Goal: Feedback & Contribution: Submit feedback/report problem

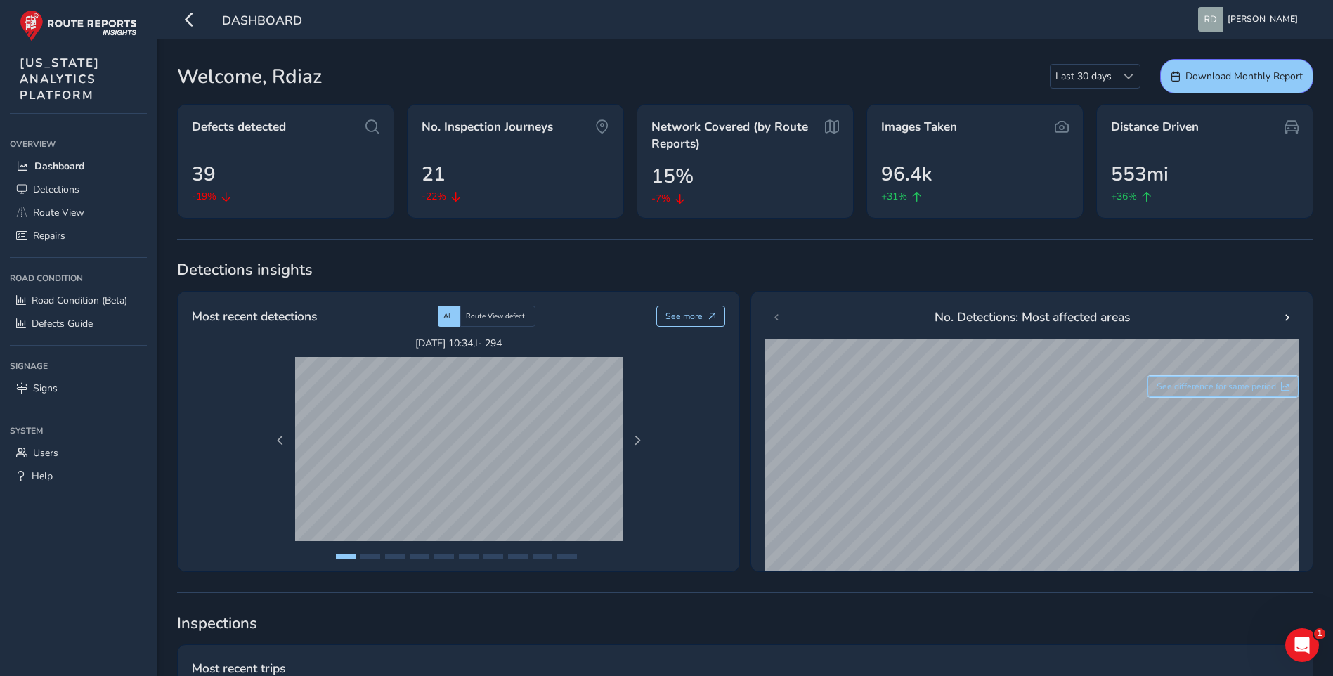
click at [1198, 391] on span "See difference for same period" at bounding box center [1216, 386] width 119 height 11
click at [58, 456] on span "Users" at bounding box center [45, 452] width 25 height 13
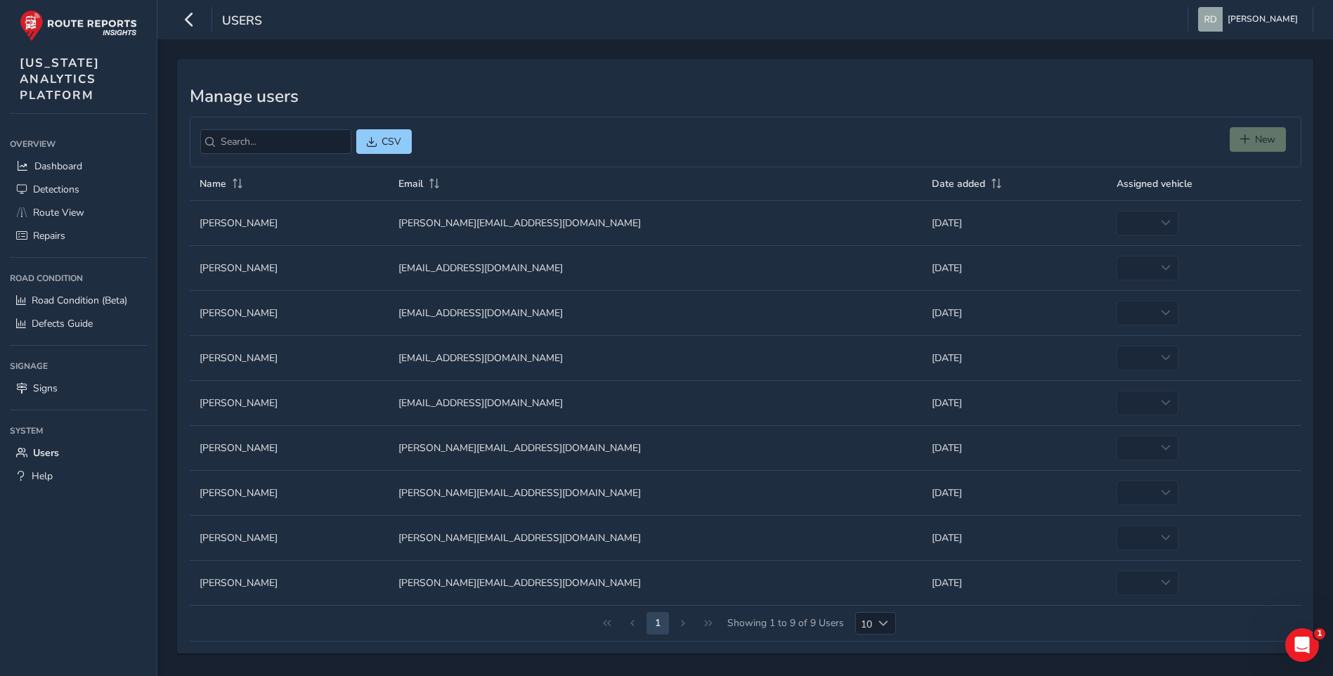
click at [1139, 268] on td "Assigned vehicle empty" at bounding box center [1204, 267] width 195 height 45
click at [1142, 268] on td "Assigned vehicle empty" at bounding box center [1204, 267] width 195 height 45
click at [75, 170] on span "Dashboard" at bounding box center [58, 166] width 48 height 13
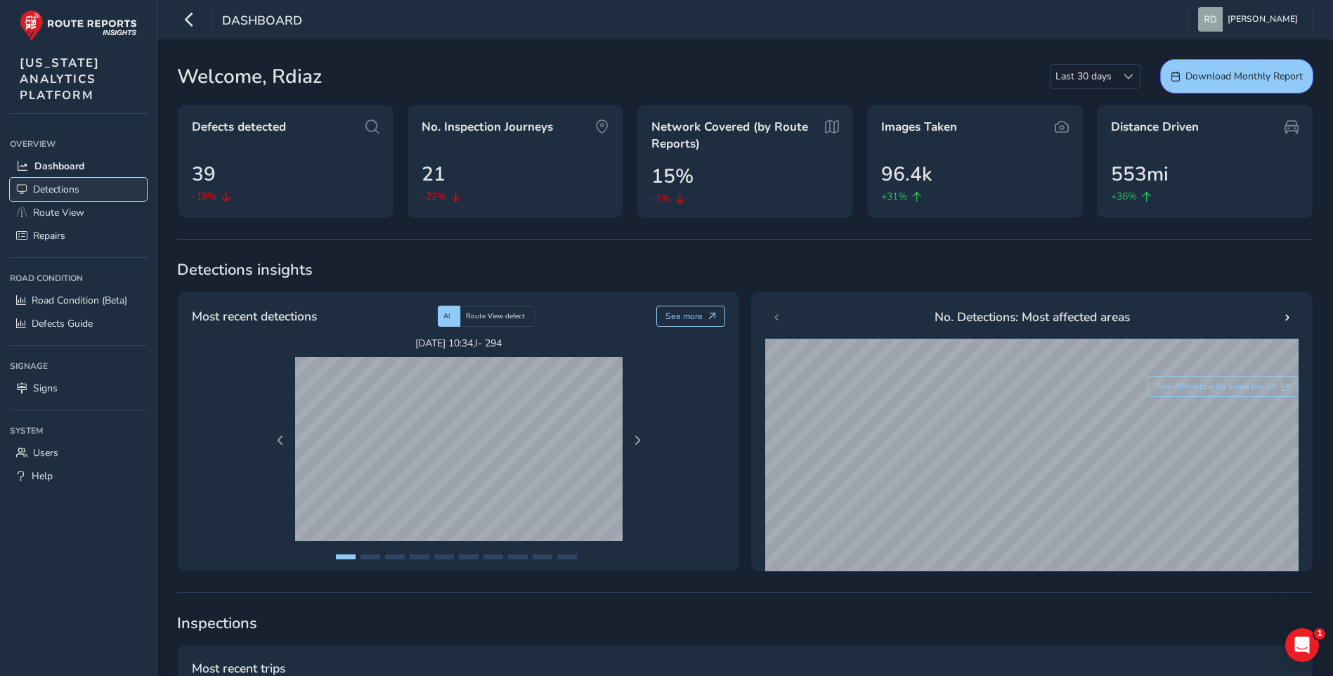
click at [76, 192] on span "Detections" at bounding box center [56, 189] width 46 height 13
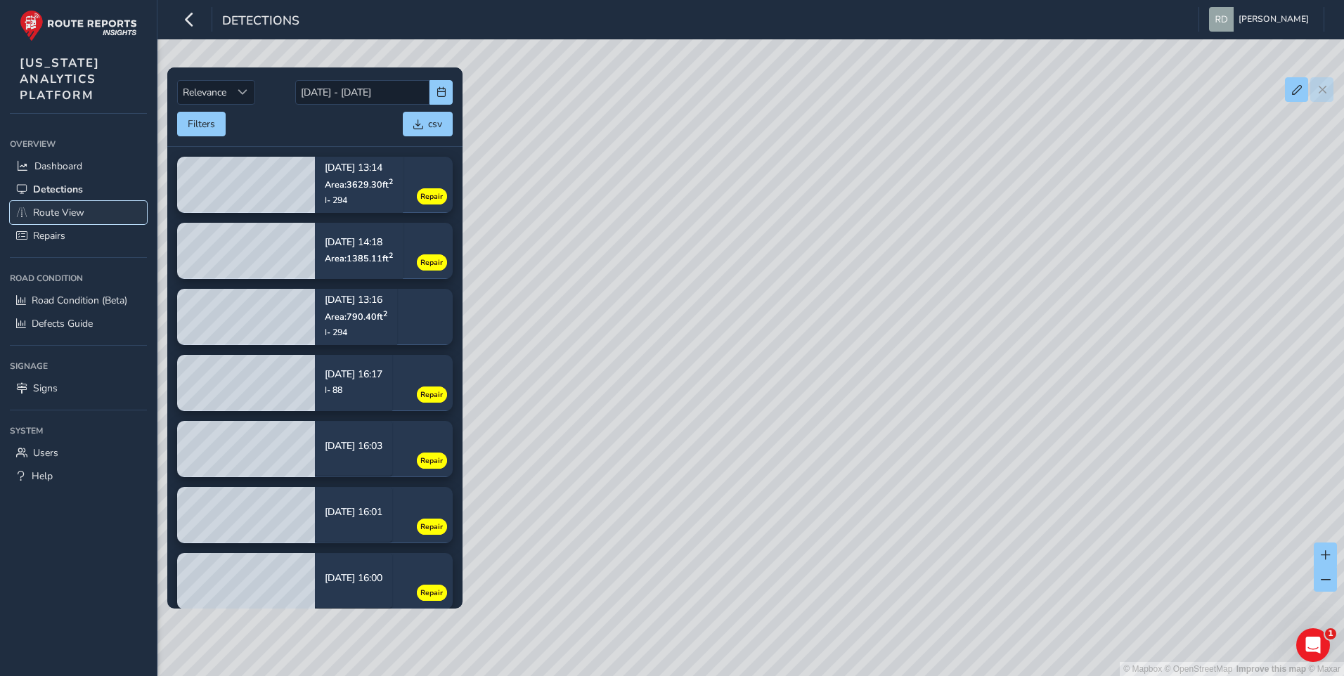
click at [91, 216] on link "Route View" at bounding box center [78, 212] width 137 height 23
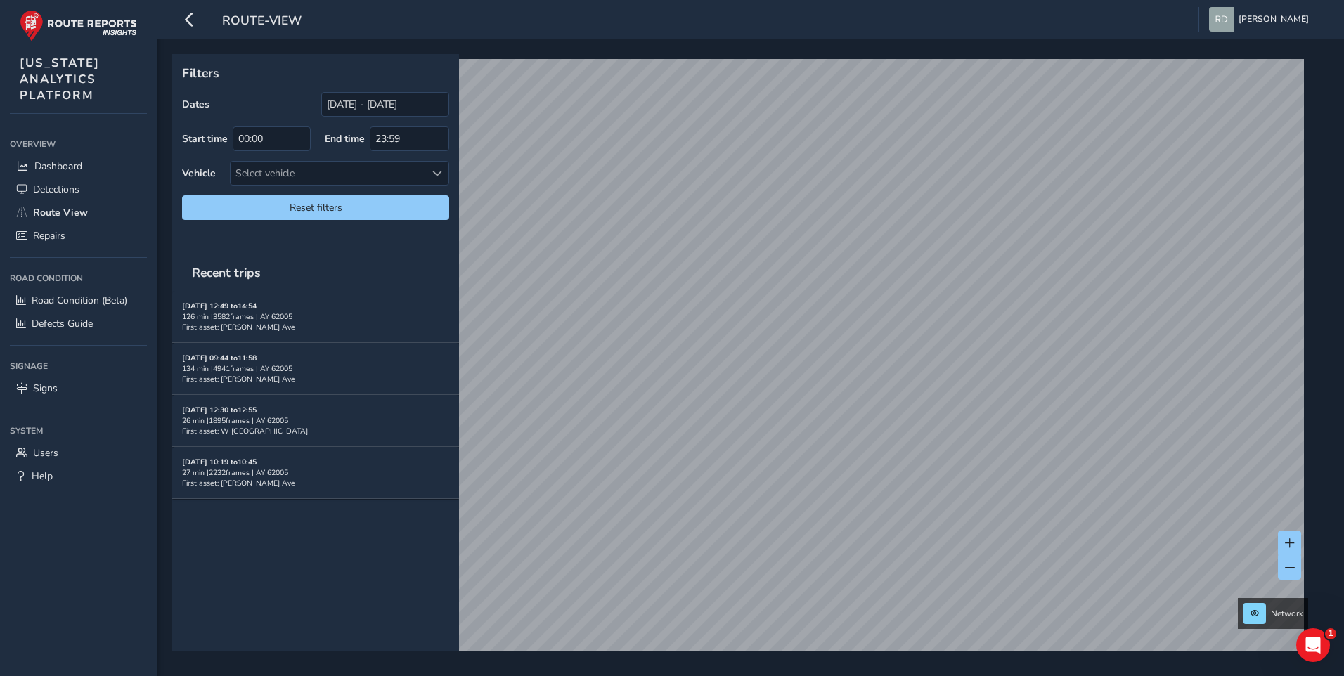
click at [384, 90] on div "Filters Dates [DATE] - [DATE] Start time 00:00 End time 23:59 Vehicle Select ve…" at bounding box center [315, 142] width 287 height 176
click at [382, 103] on input "[DATE] - [DATE]" at bounding box center [385, 104] width 128 height 25
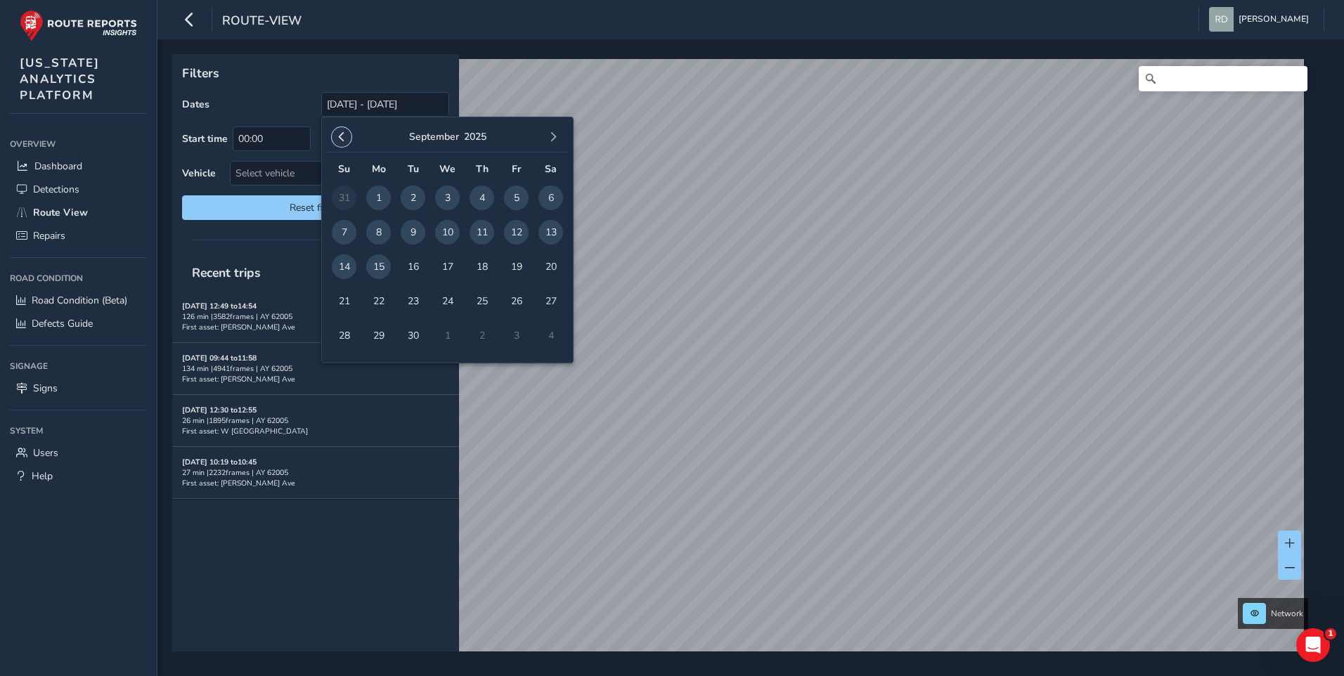
click at [349, 139] on button "button" at bounding box center [342, 137] width 20 height 20
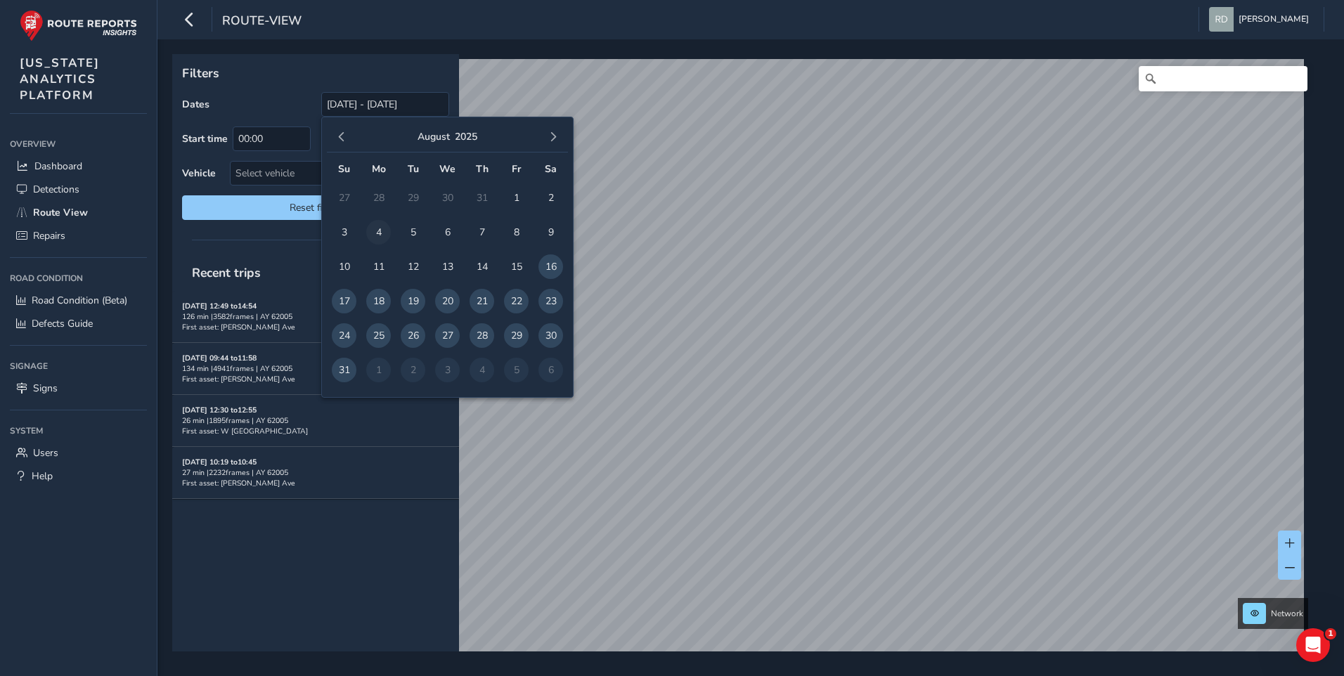
click at [368, 228] on span "4" at bounding box center [378, 232] width 25 height 25
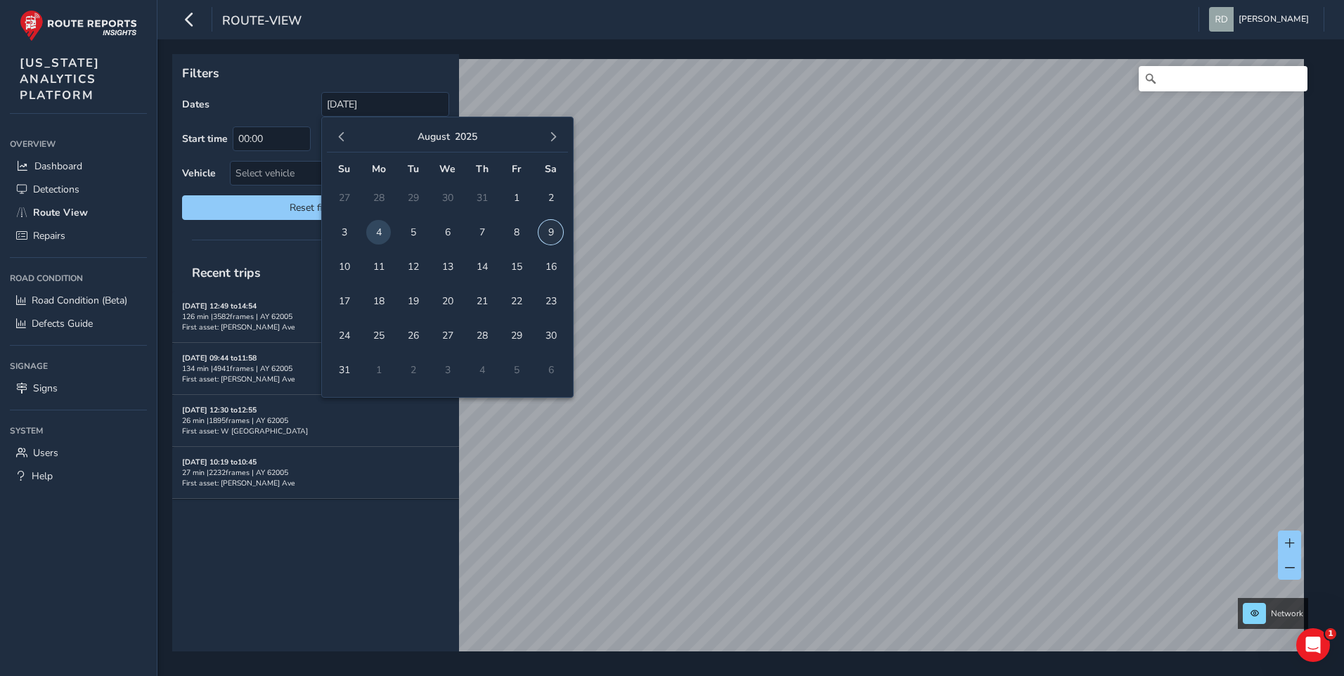
click at [554, 233] on span "9" at bounding box center [550, 232] width 25 height 25
type input "[DATE] - [DATE]"
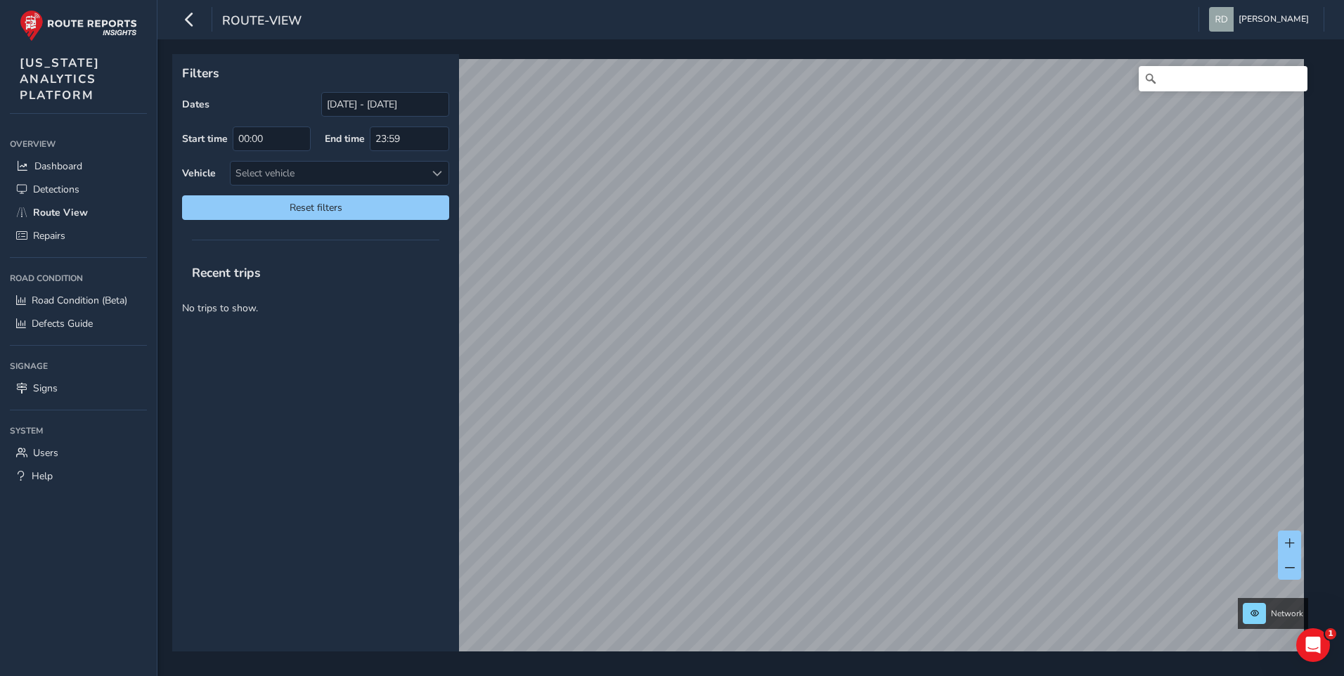
click at [430, 278] on div "Recent trips" at bounding box center [315, 272] width 287 height 37
click at [356, 30] on div "route-view [PERSON_NAME] Colour Scheme: Dark Dim Light Logout" at bounding box center [750, 19] width 1186 height 39
click at [1097, 358] on link "[DATE] 08:31" at bounding box center [1118, 360] width 56 height 13
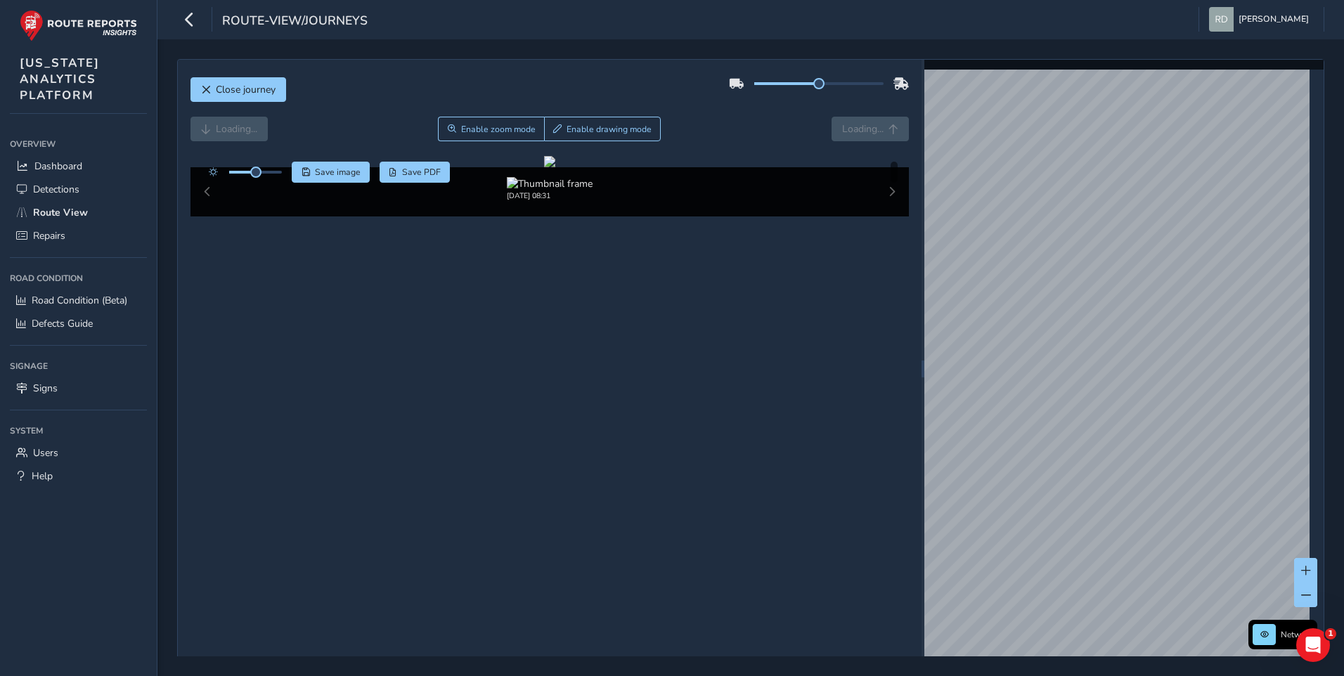
click at [404, 96] on div "Close journey" at bounding box center [549, 94] width 719 height 45
click at [678, 116] on div "Close journey" at bounding box center [549, 94] width 719 height 45
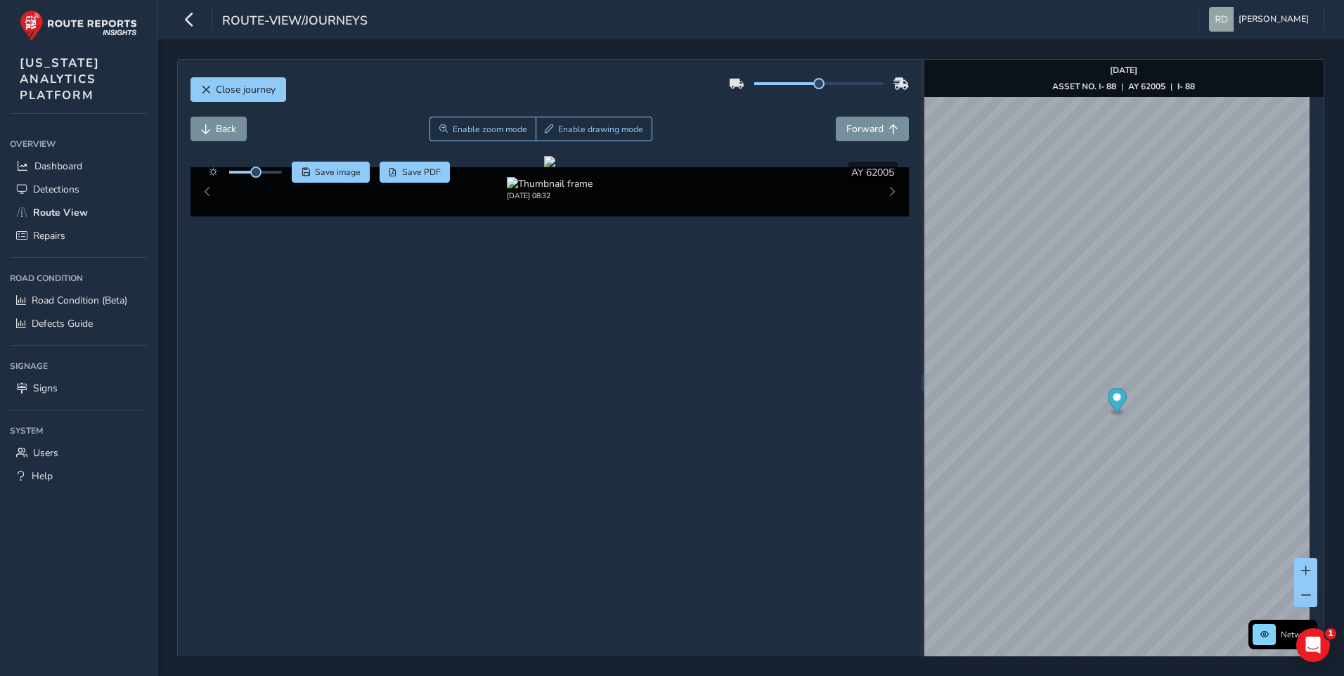
click at [680, 126] on div "Back Enable zoom mode Enable drawing mode Forward" at bounding box center [549, 129] width 719 height 25
click at [563, 126] on span "Enable drawing mode" at bounding box center [600, 129] width 85 height 11
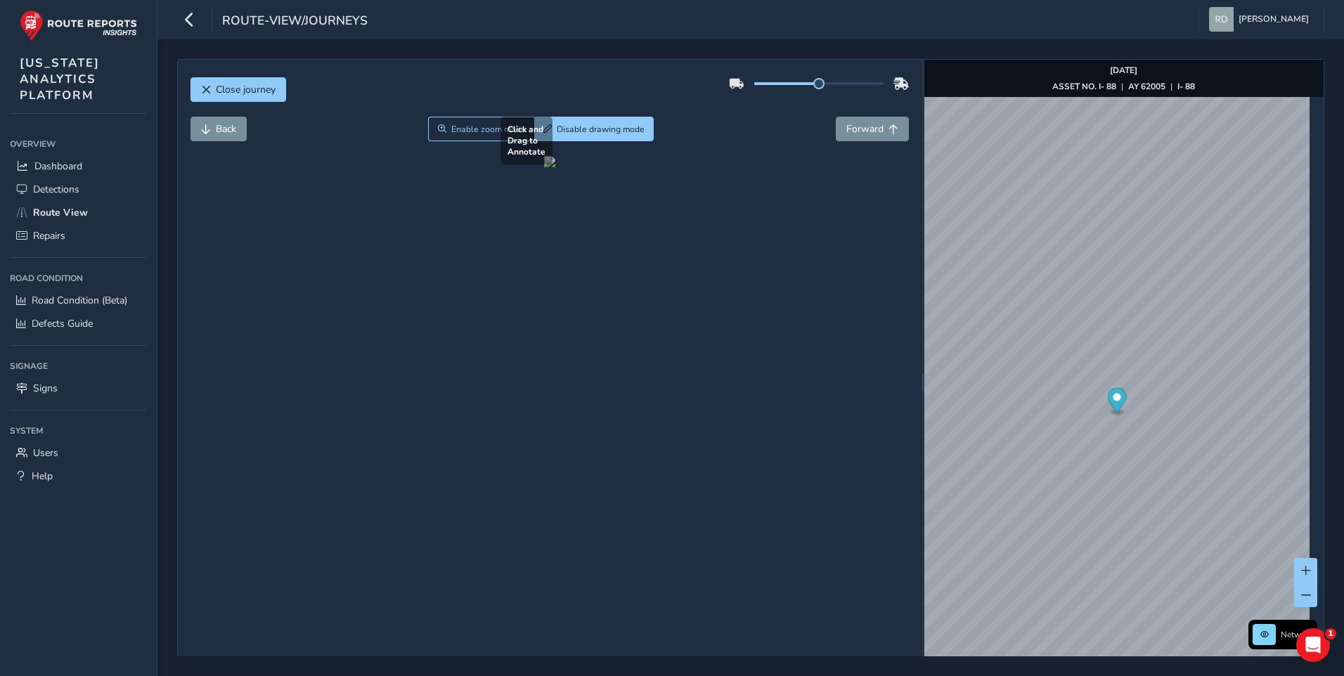
drag, startPoint x: 642, startPoint y: 456, endPoint x: 758, endPoint y: 510, distance: 128.0
click at [555, 167] on div at bounding box center [549, 161] width 11 height 11
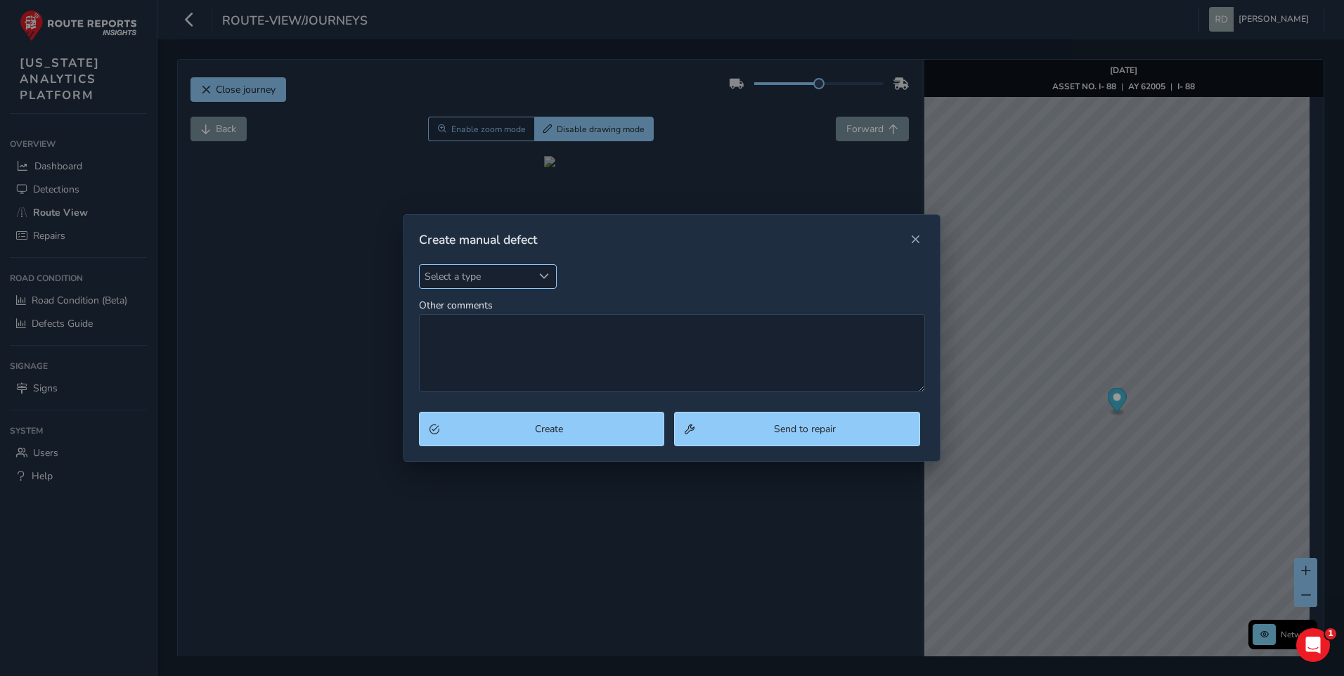
click at [522, 274] on span "Select a type" at bounding box center [476, 276] width 113 height 23
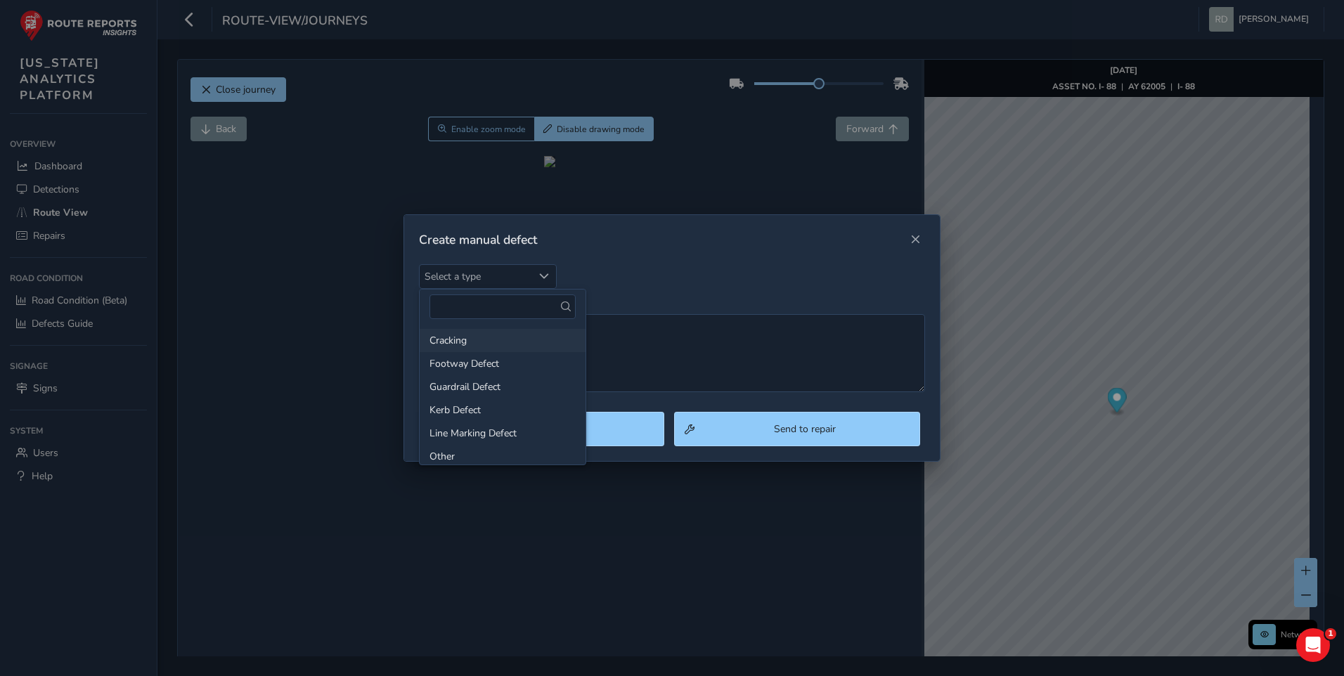
click at [495, 331] on li "Cracking" at bounding box center [503, 340] width 166 height 23
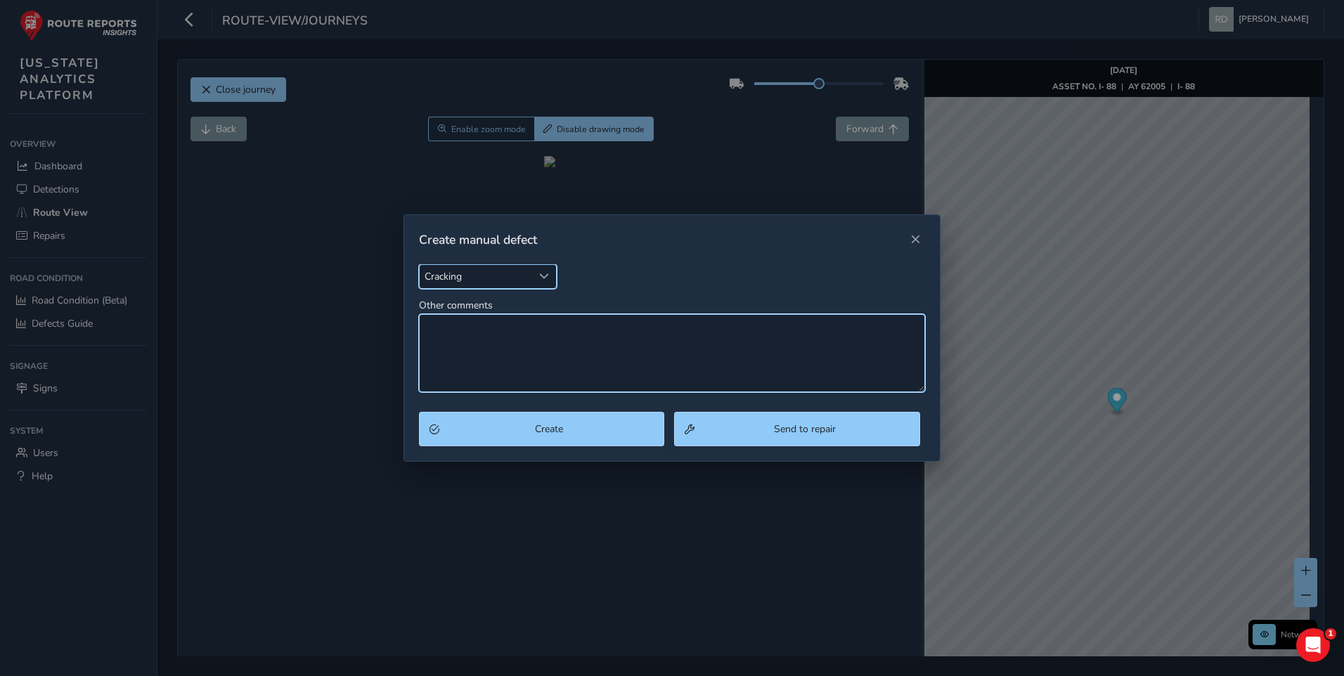
click at [513, 340] on textarea "Other comments" at bounding box center [672, 353] width 507 height 78
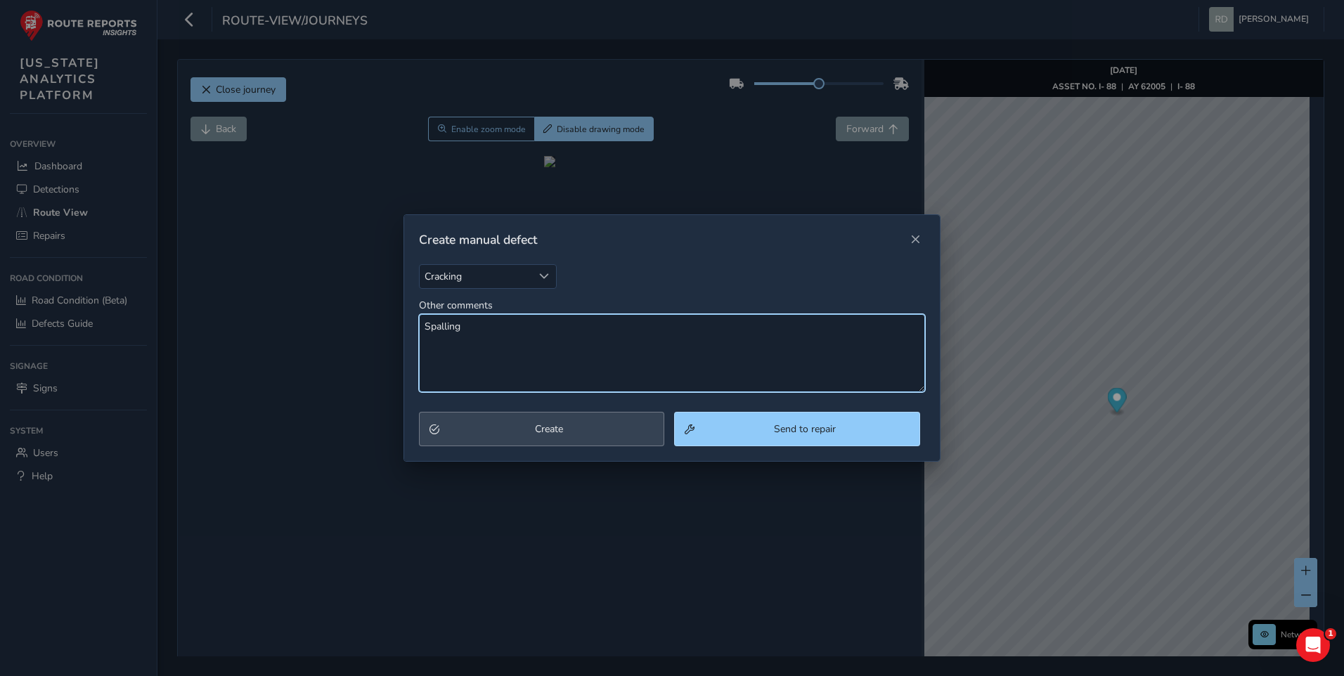
type textarea "Spalling"
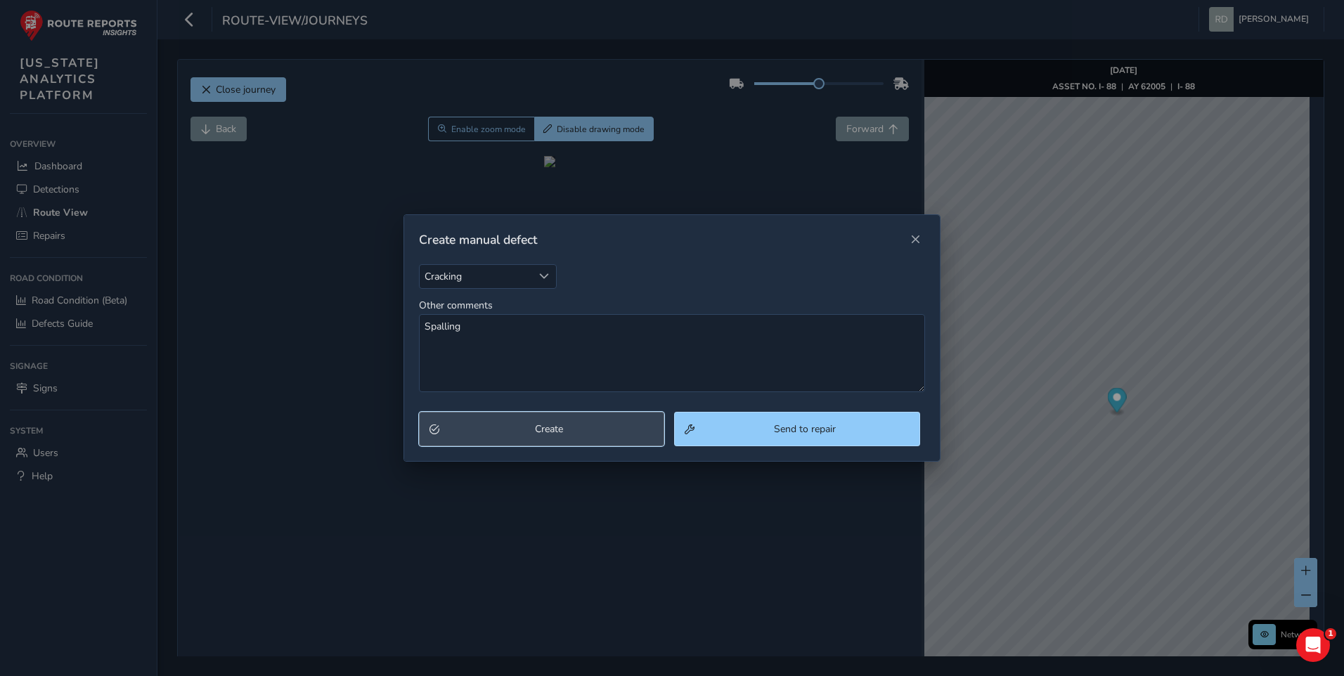
click at [610, 427] on span "Create" at bounding box center [549, 428] width 210 height 13
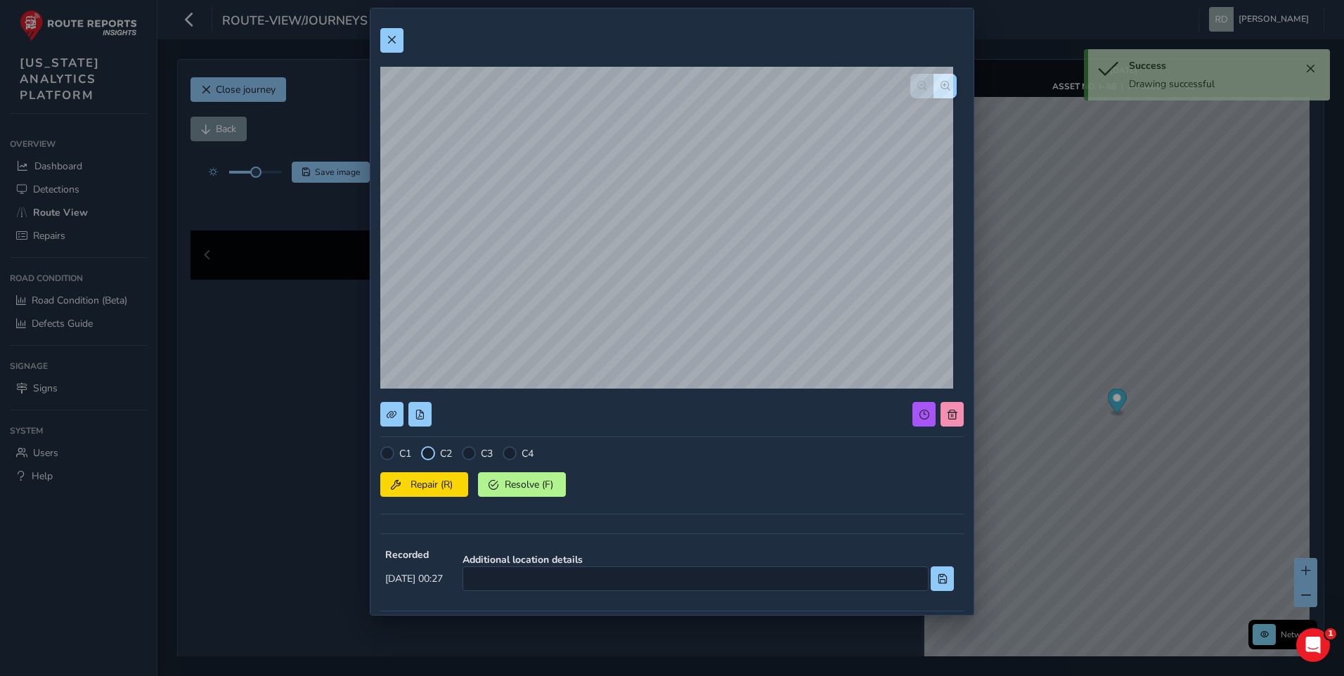
click at [434, 450] on div at bounding box center [428, 453] width 14 height 14
click at [420, 488] on span "Repair (R)" at bounding box center [432, 484] width 52 height 13
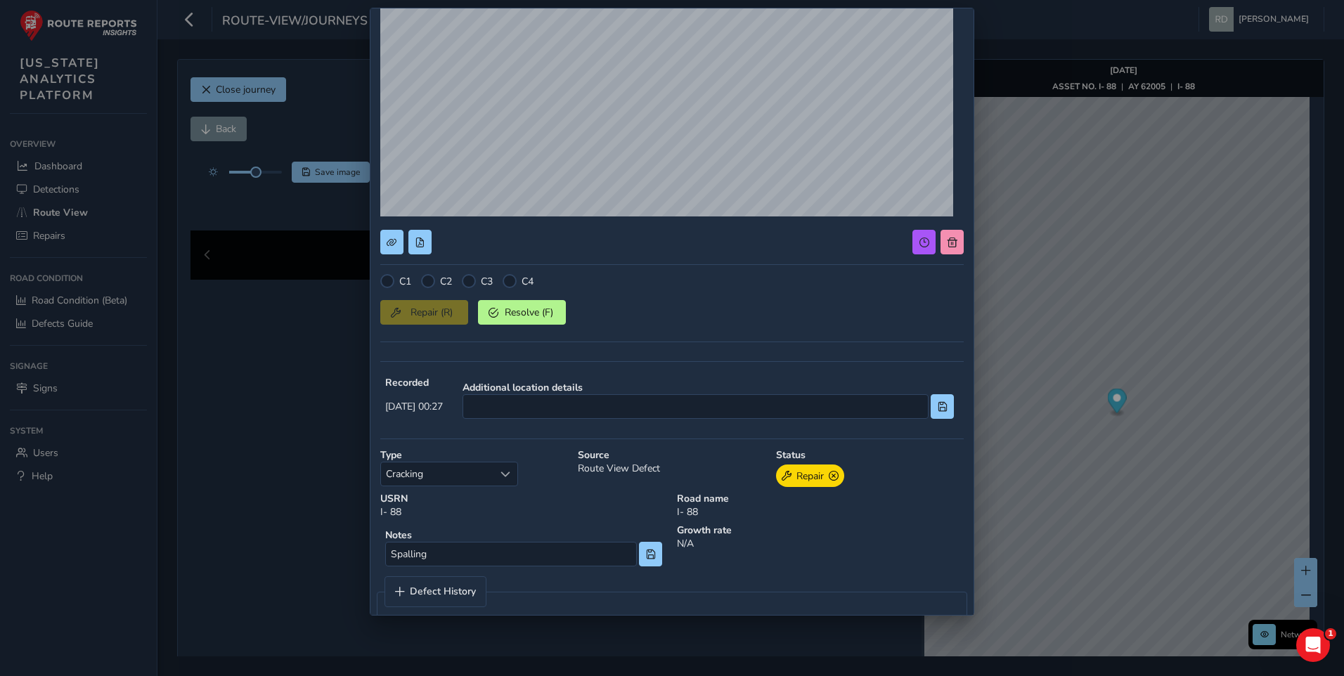
scroll to position [194, 0]
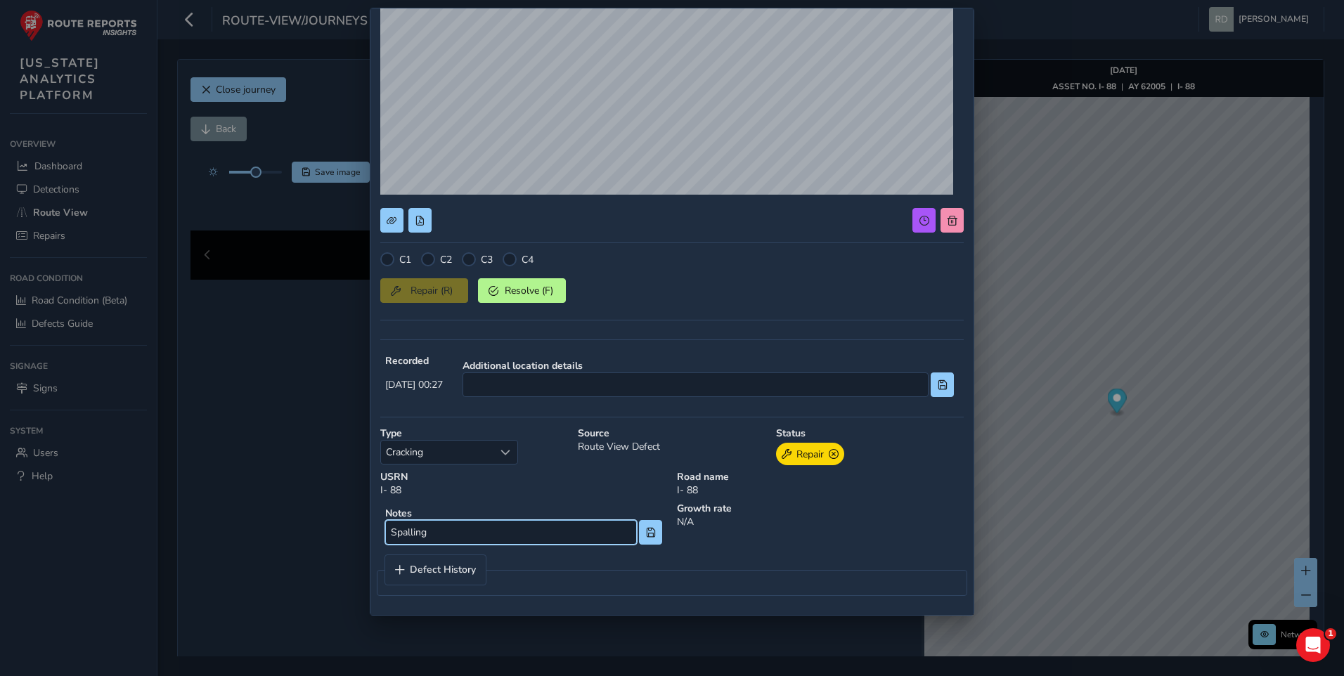
click at [627, 543] on input "Spalling" at bounding box center [511, 532] width 252 height 25
click at [639, 538] on button at bounding box center [650, 532] width 23 height 25
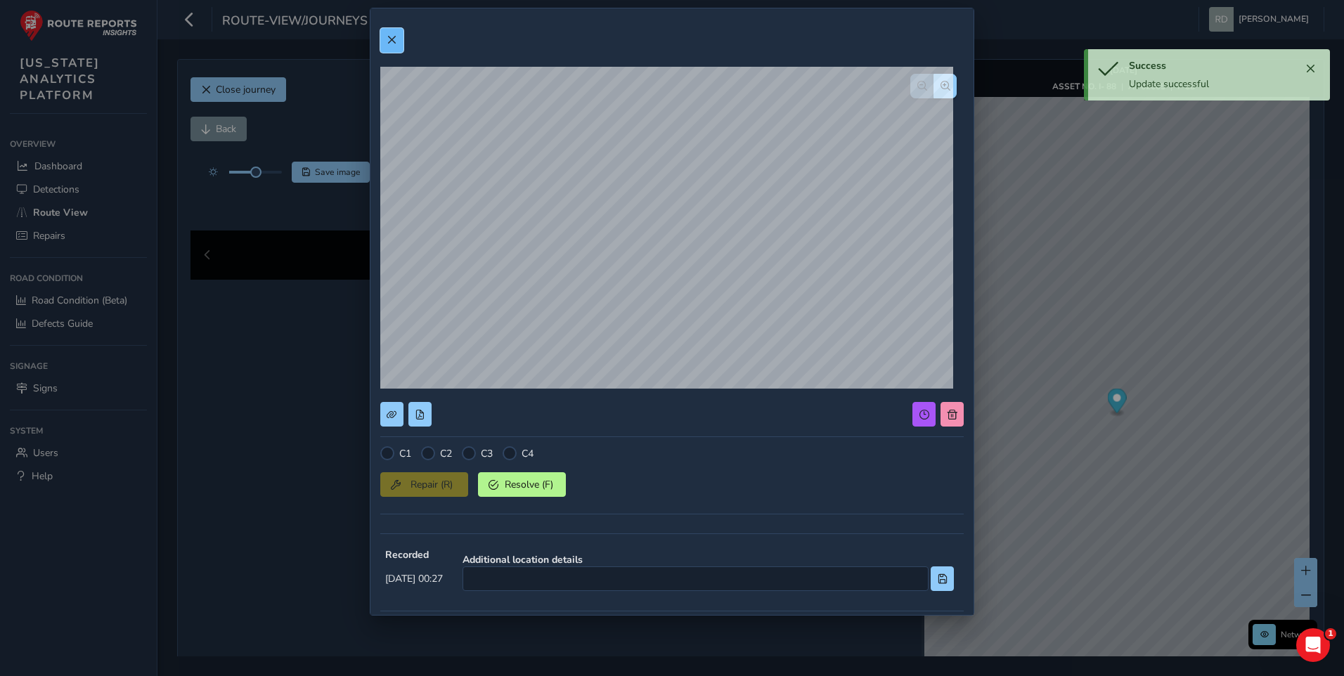
click at [384, 43] on button at bounding box center [391, 40] width 23 height 25
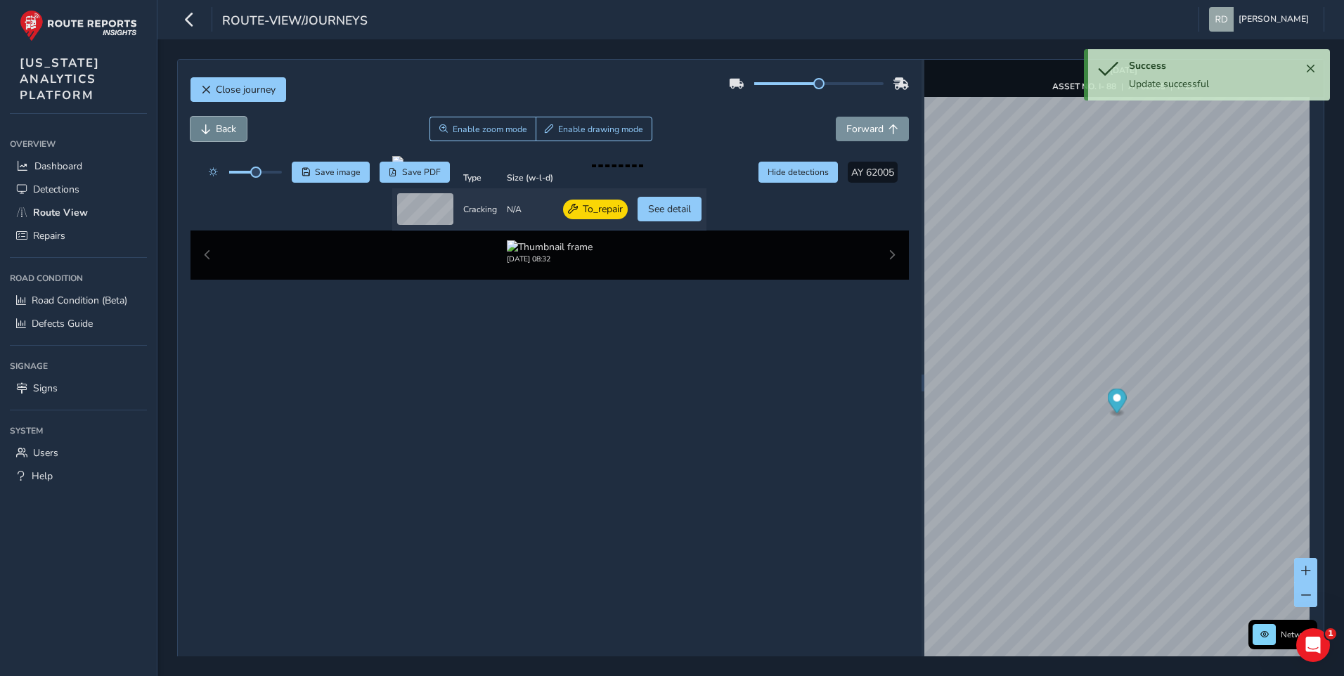
click at [238, 136] on button "Back" at bounding box center [218, 129] width 56 height 25
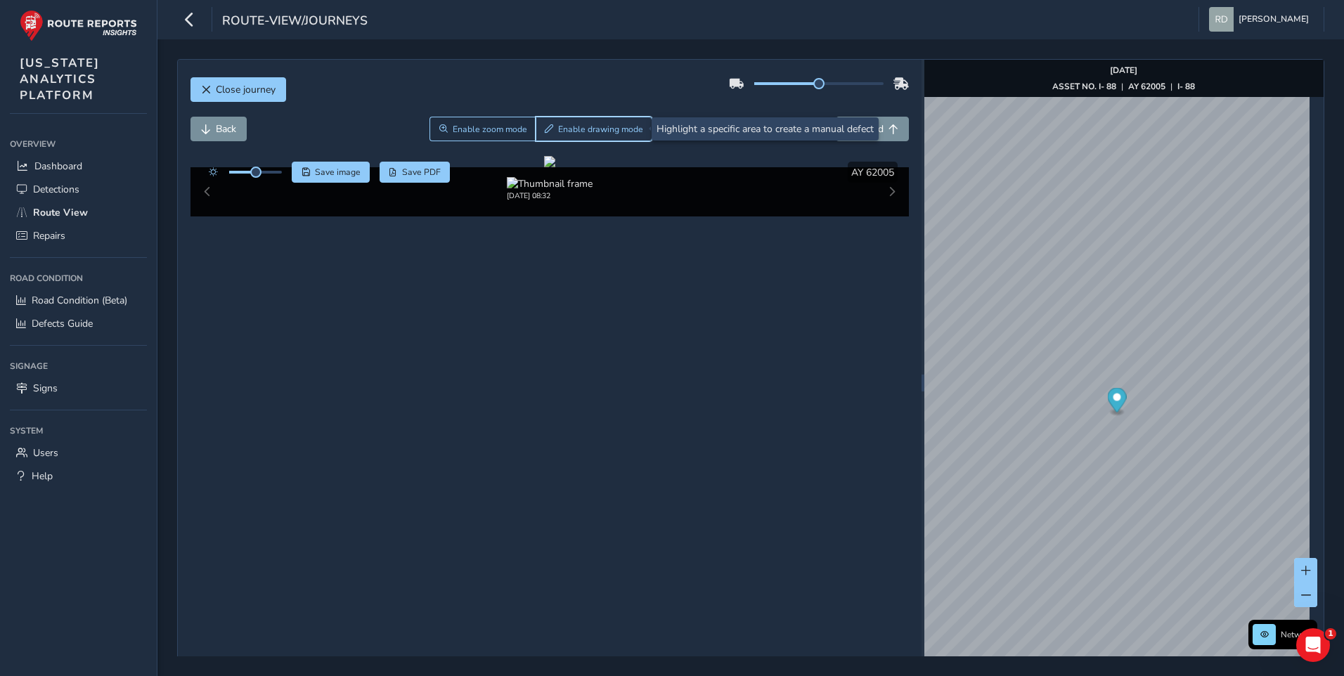
click at [558, 127] on span "Enable drawing mode" at bounding box center [600, 129] width 85 height 11
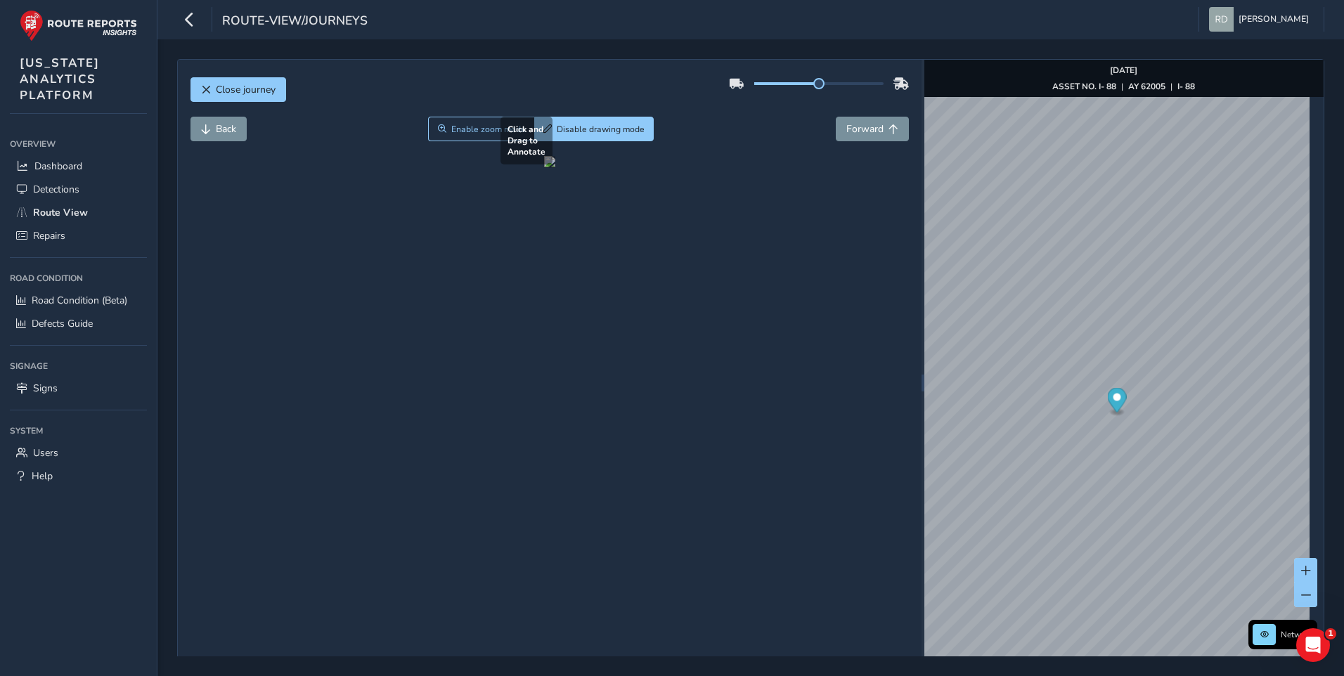
drag, startPoint x: 232, startPoint y: 505, endPoint x: 455, endPoint y: 547, distance: 227.3
click at [544, 167] on div at bounding box center [549, 161] width 11 height 11
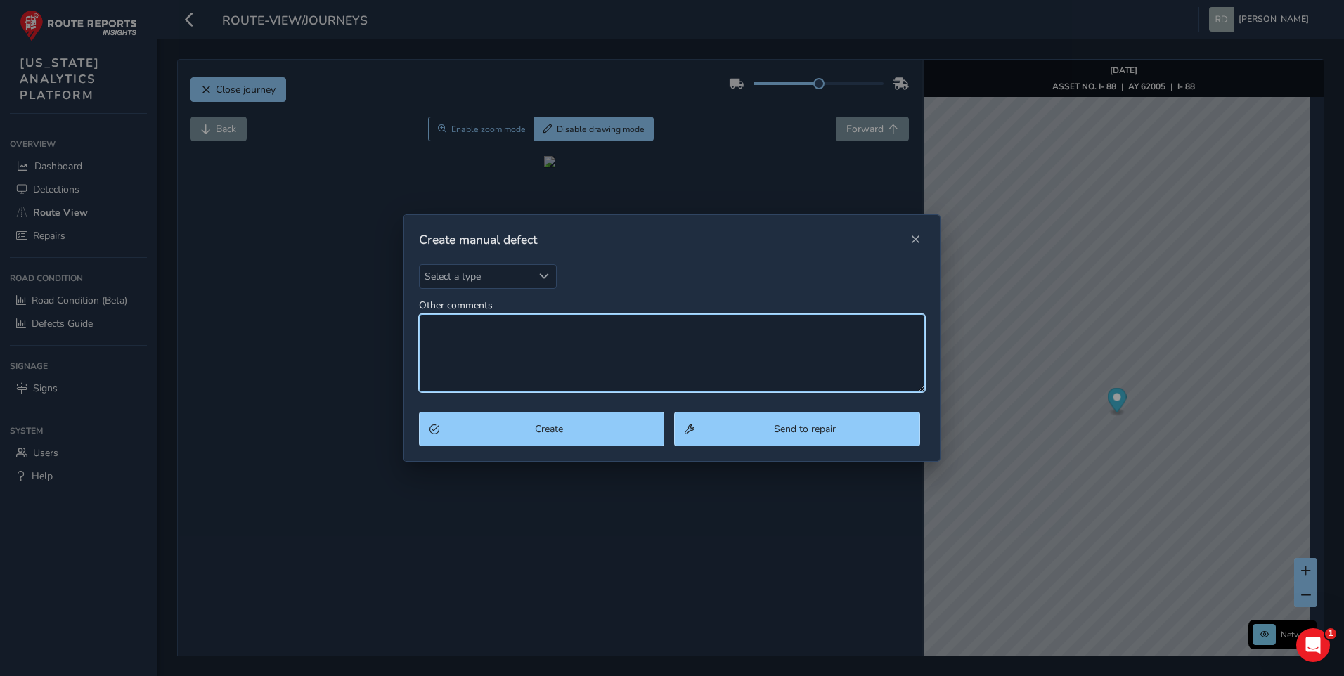
drag, startPoint x: 604, startPoint y: 361, endPoint x: 557, endPoint y: 324, distance: 59.1
click at [597, 356] on textarea "Other comments" at bounding box center [672, 353] width 507 height 78
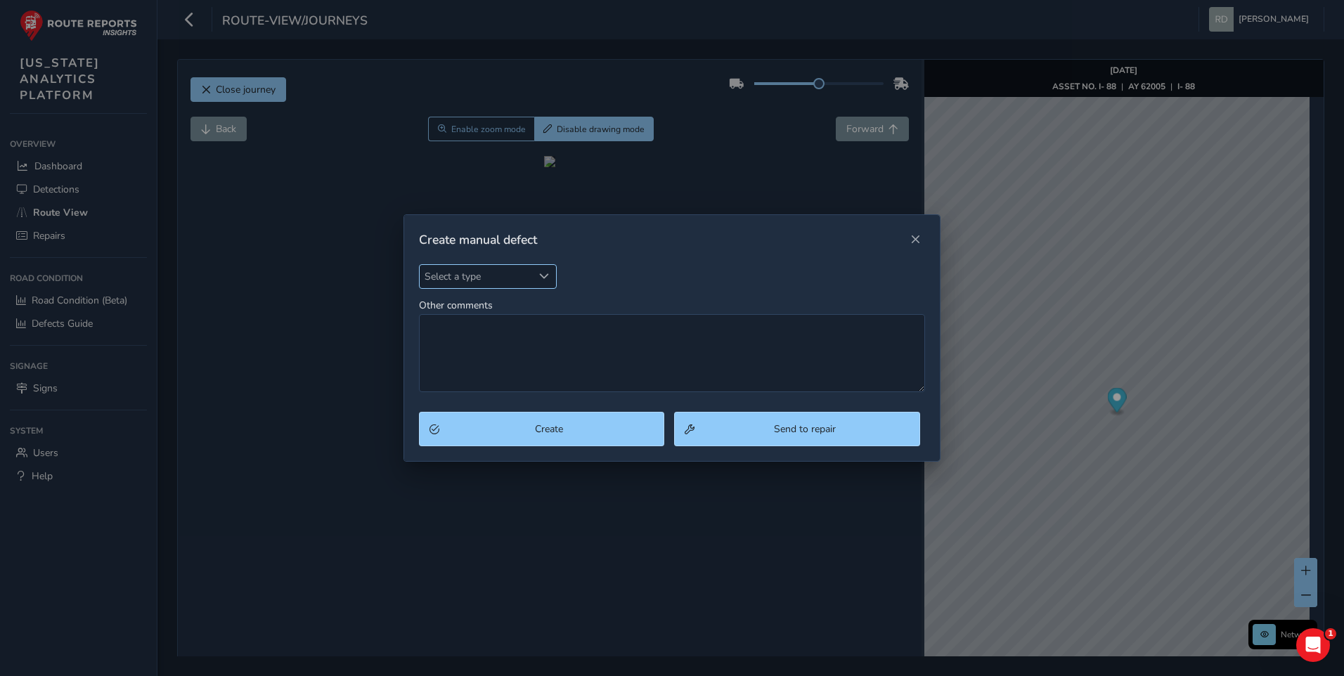
click at [479, 271] on span "Select a type" at bounding box center [476, 276] width 113 height 23
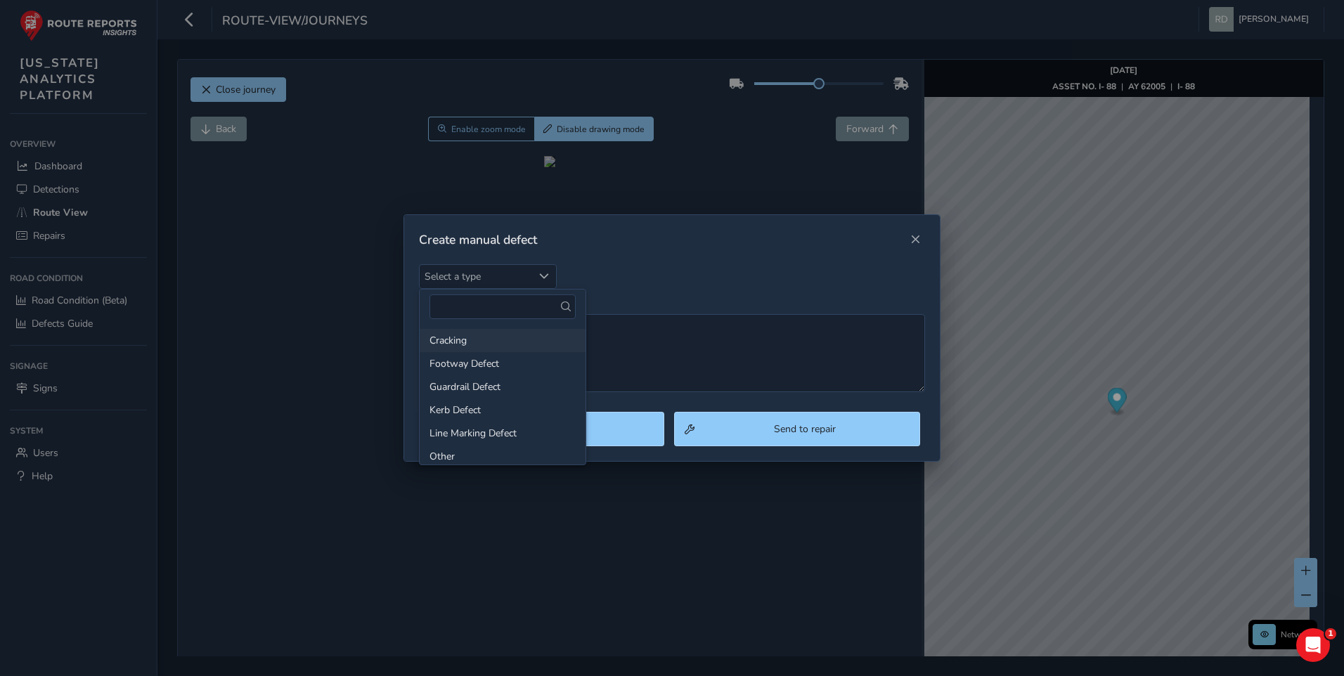
click at [462, 342] on li "Cracking" at bounding box center [503, 340] width 166 height 23
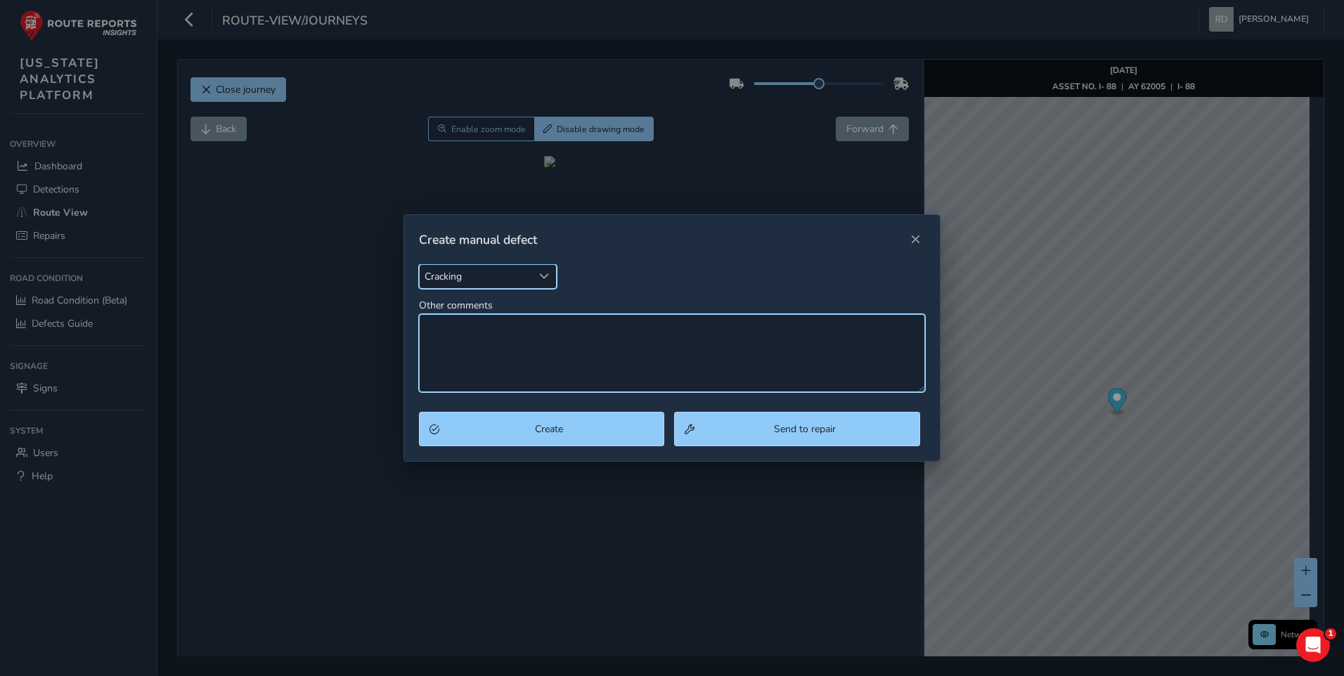
click at [536, 353] on textarea "Other comments" at bounding box center [672, 353] width 507 height 78
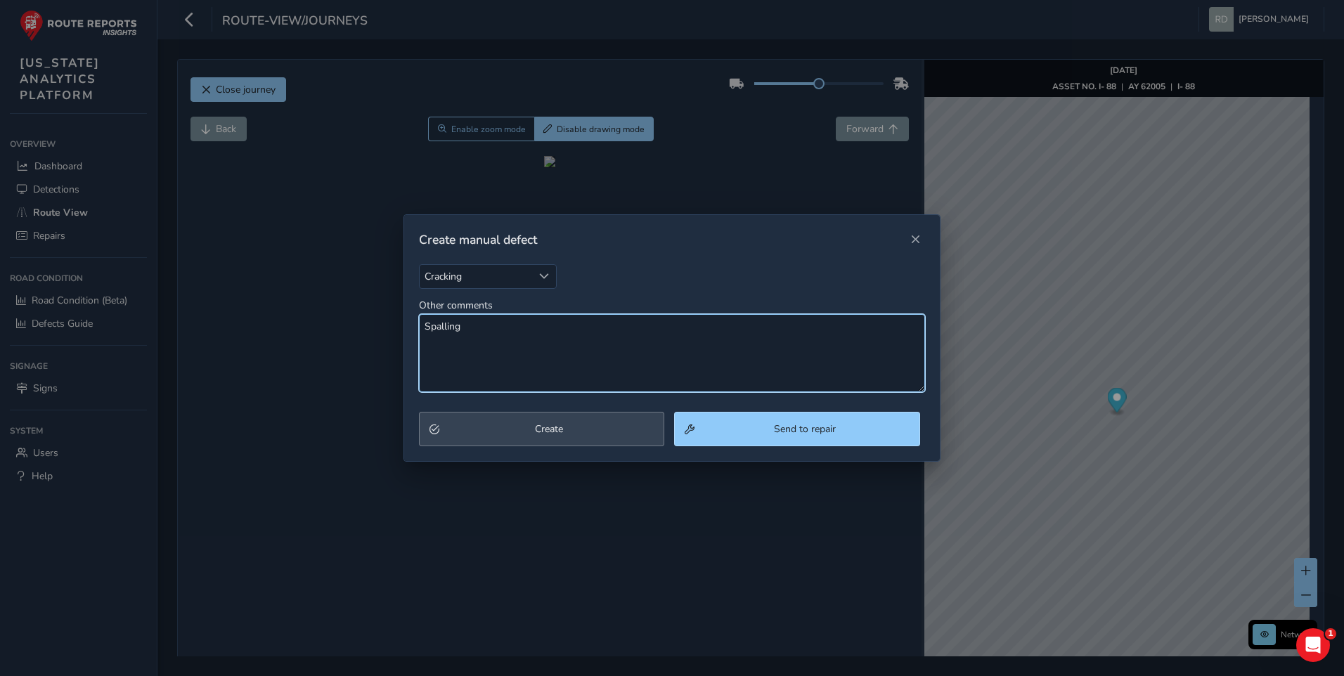
type textarea "Spalling"
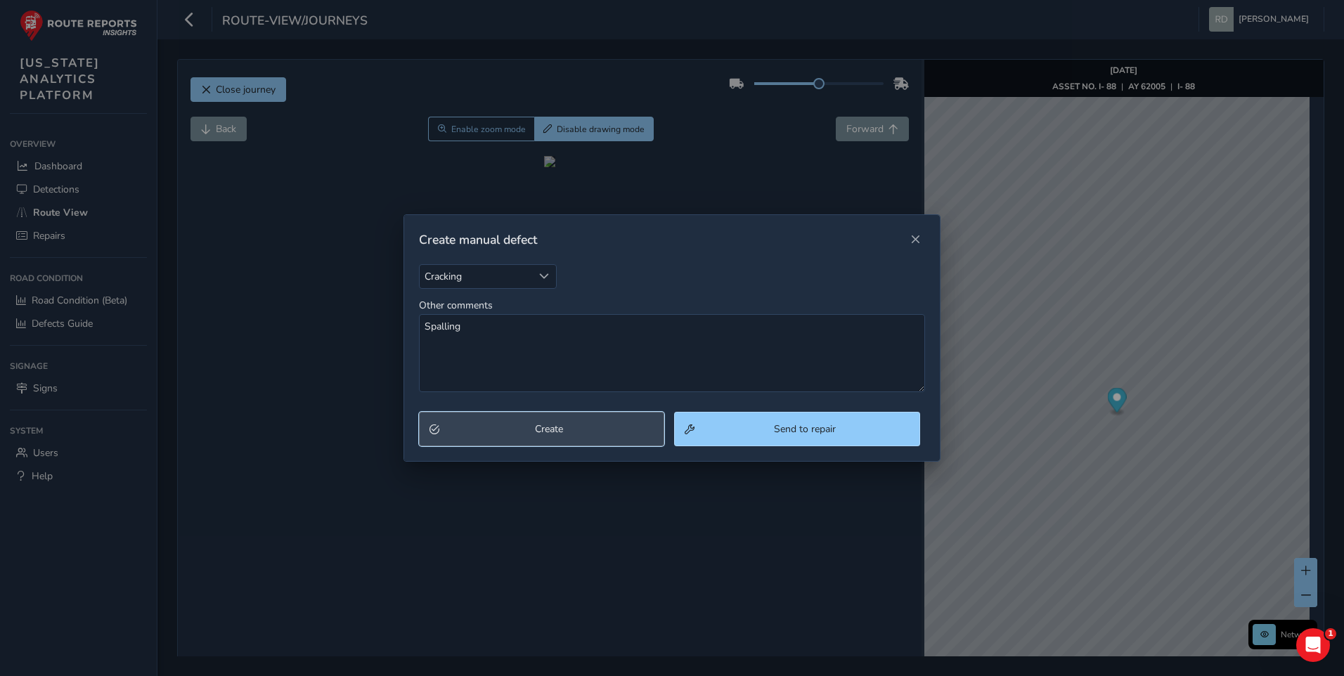
click at [459, 417] on button "Create" at bounding box center [542, 429] width 246 height 34
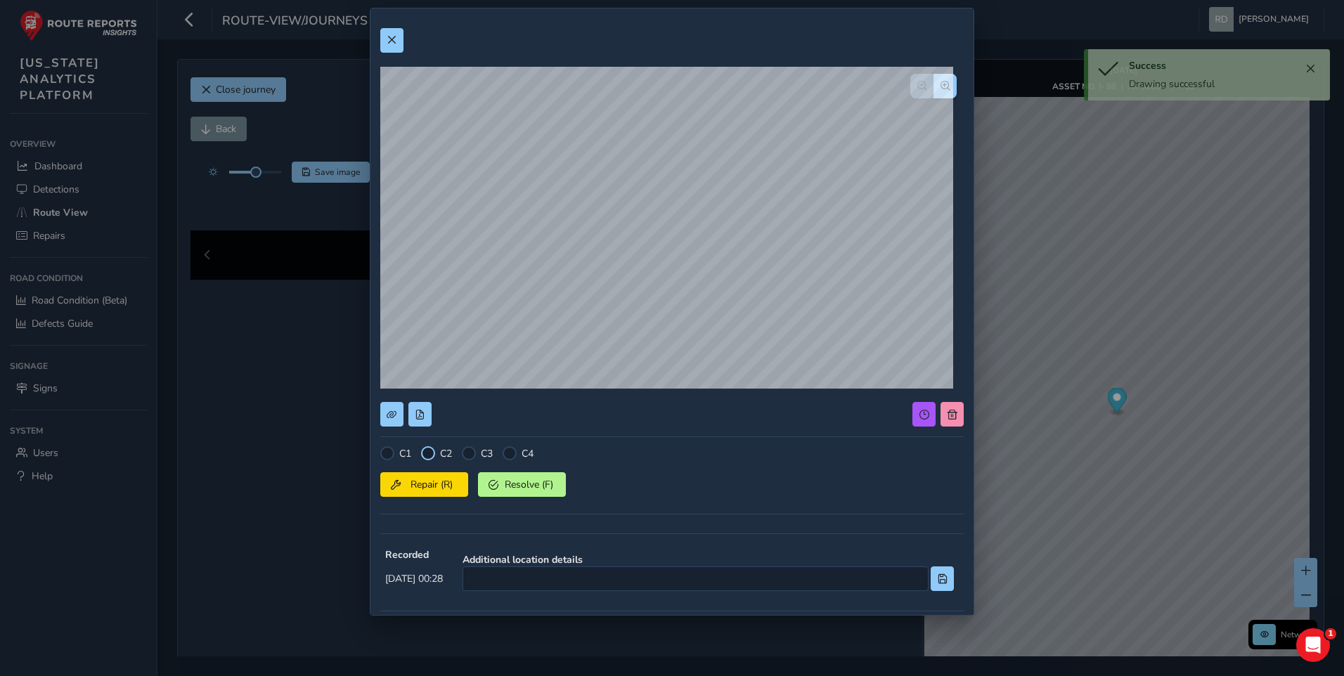
click at [434, 448] on div at bounding box center [428, 453] width 14 height 14
click at [441, 498] on div "C1 C2 C3 C4 Repair (R) Resolve (F)" at bounding box center [671, 484] width 583 height 77
click at [445, 490] on span "Repair (R)" at bounding box center [432, 484] width 52 height 13
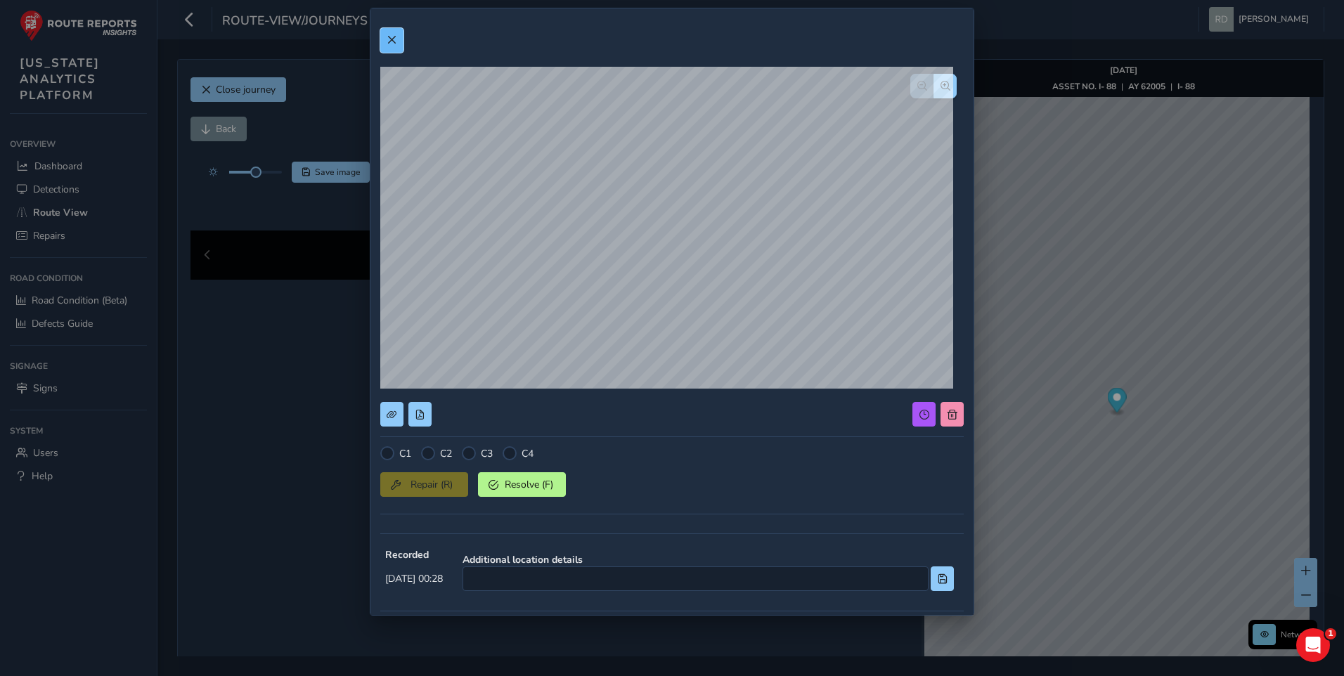
click at [403, 51] on button at bounding box center [391, 40] width 23 height 25
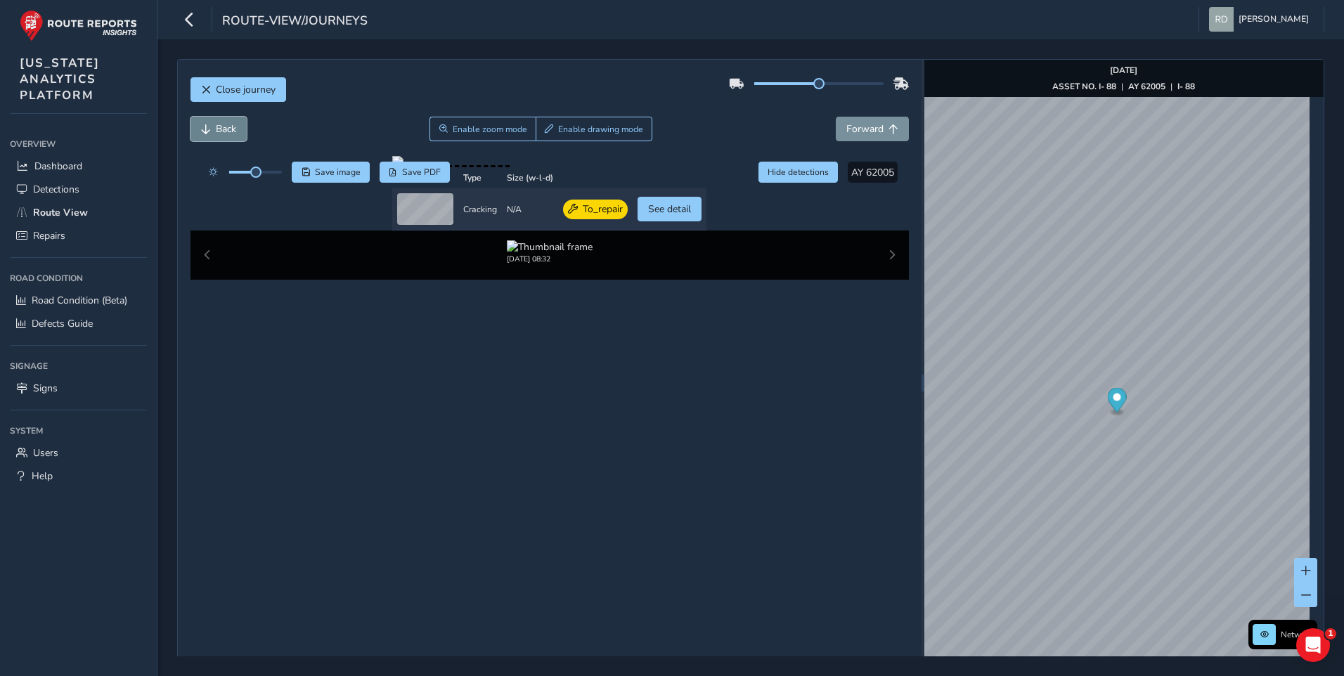
click at [239, 131] on button "Back" at bounding box center [218, 129] width 56 height 25
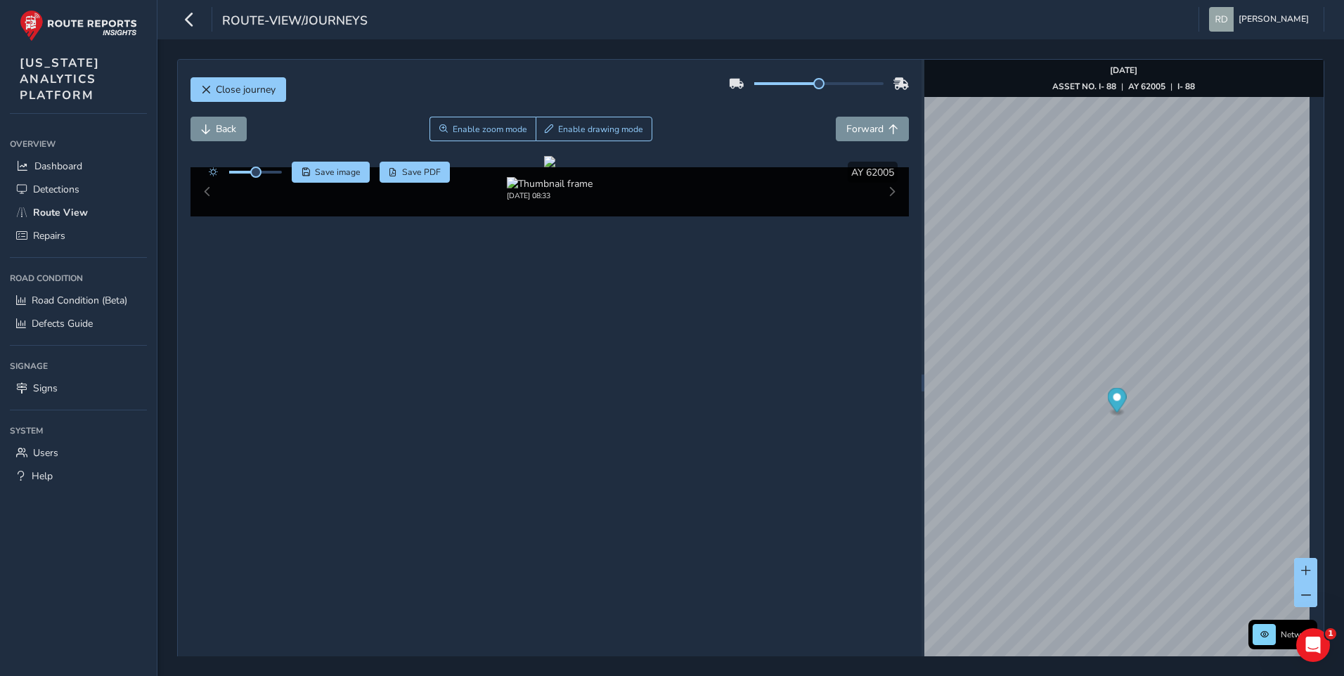
click at [886, 216] on div "[DATE] 08:33" at bounding box center [549, 191] width 719 height 49
click at [625, 122] on button "Enable drawing mode" at bounding box center [594, 129] width 117 height 25
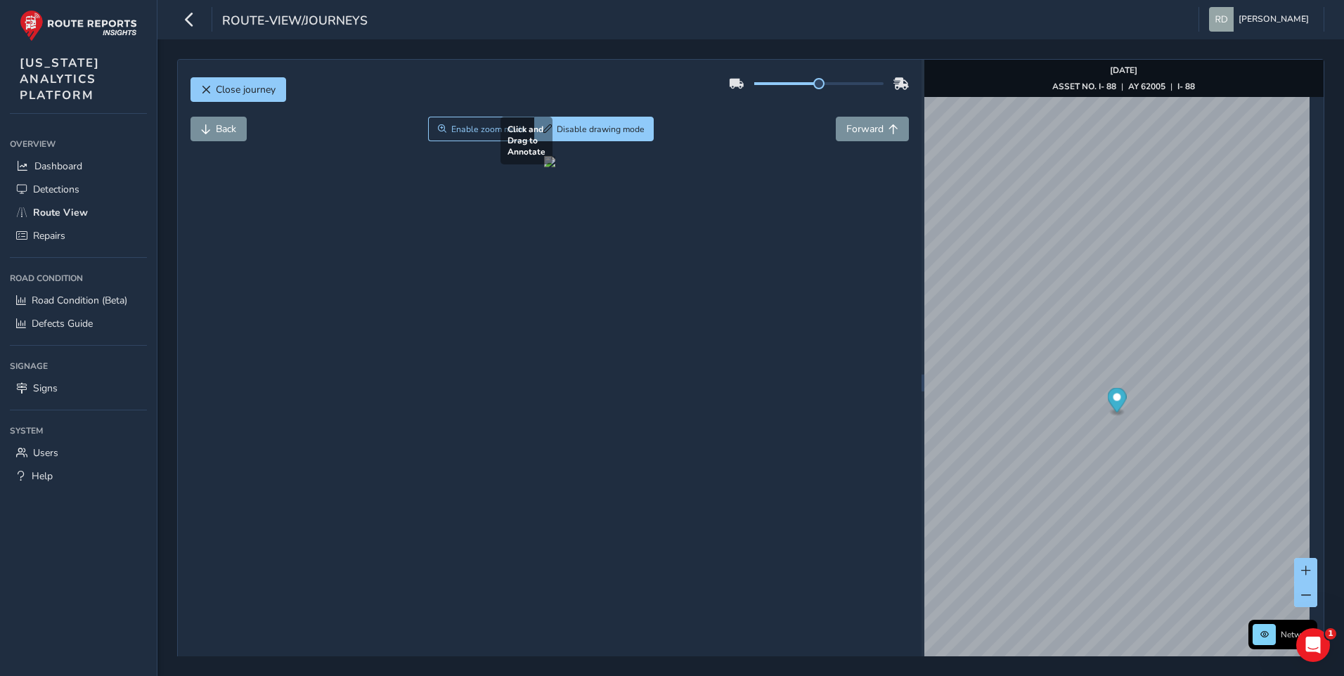
drag, startPoint x: 225, startPoint y: 468, endPoint x: 893, endPoint y: 520, distance: 670.4
click at [555, 167] on div at bounding box center [549, 161] width 11 height 11
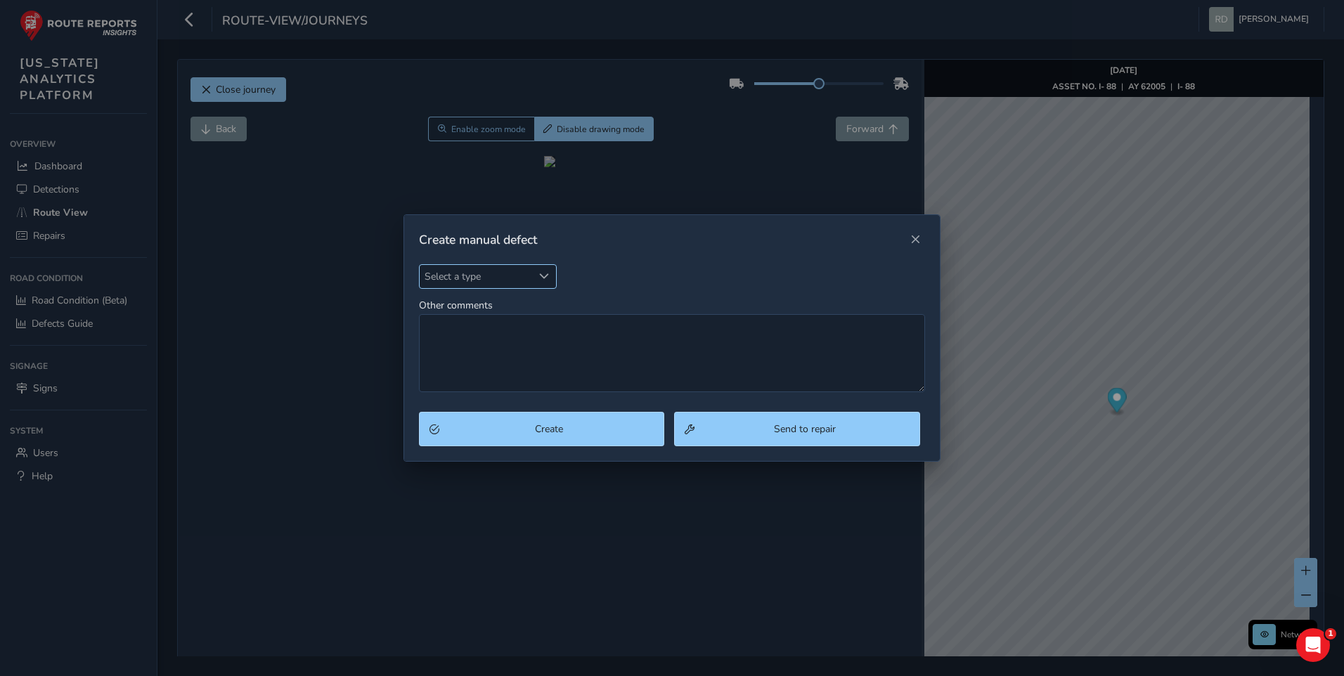
click at [543, 277] on span "Select a type" at bounding box center [544, 276] width 10 height 10
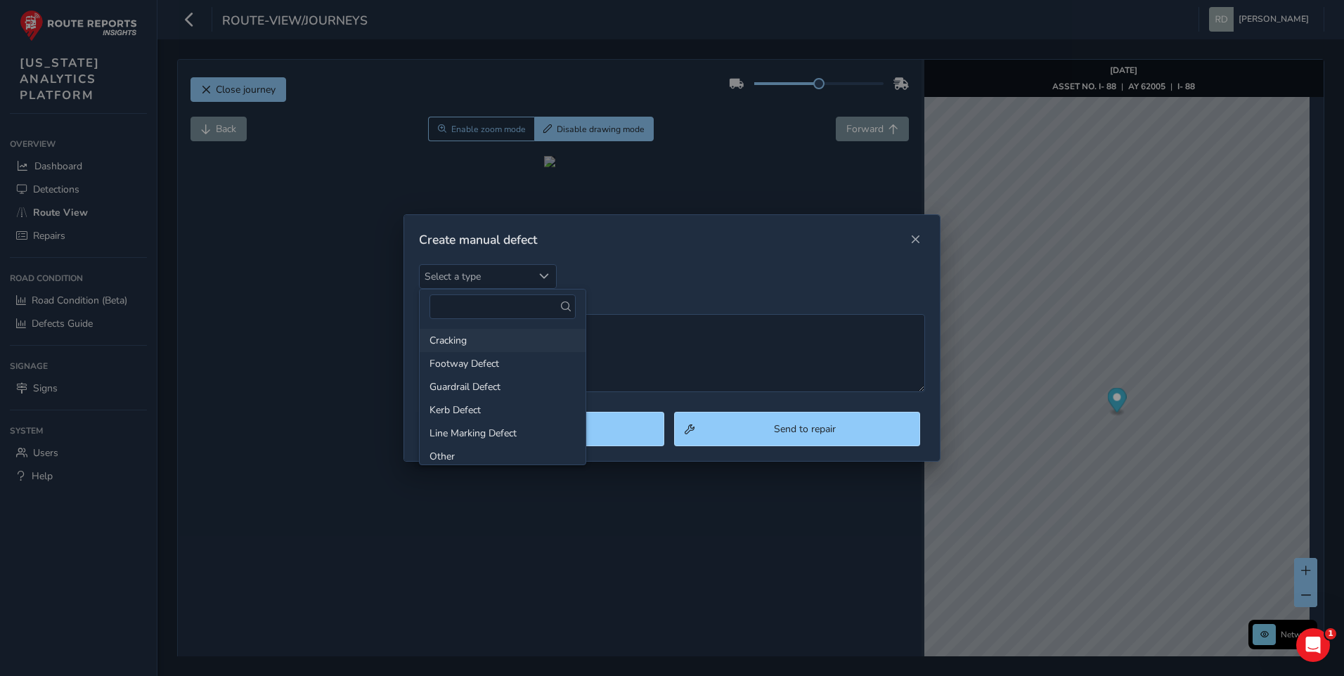
click at [474, 329] on li "Cracking" at bounding box center [503, 340] width 166 height 23
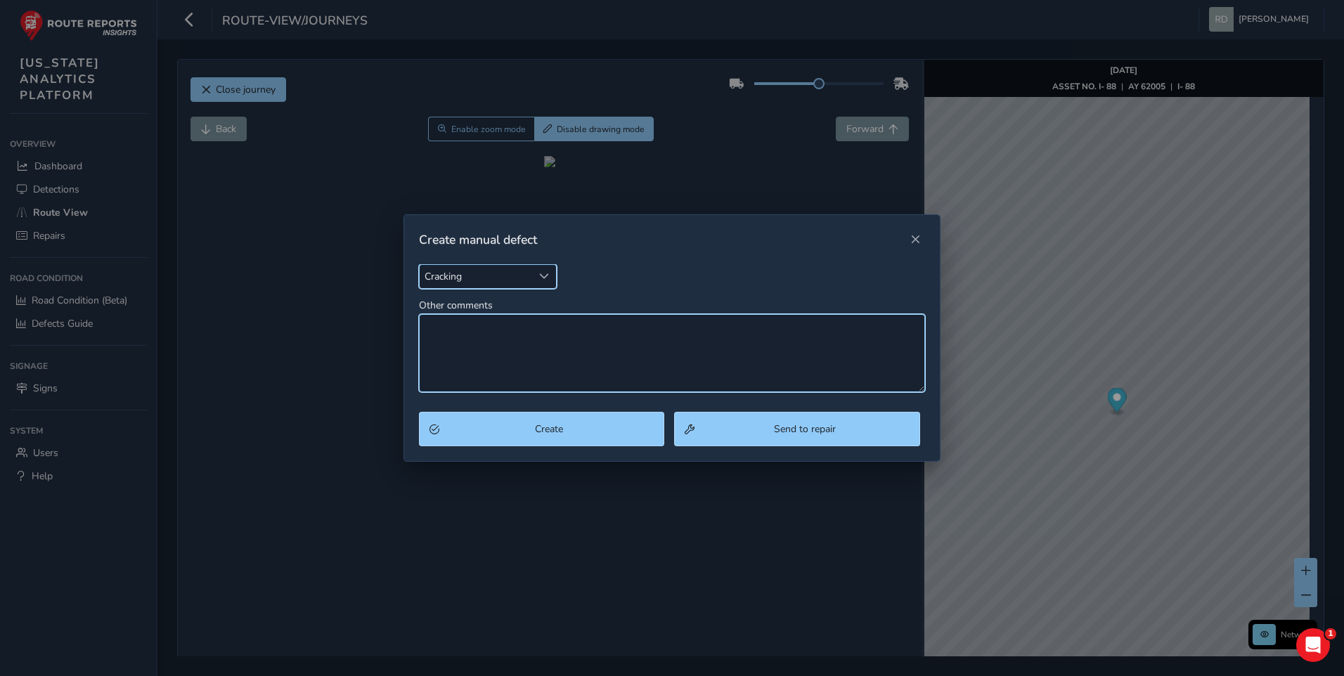
click at [468, 340] on textarea "Other comments" at bounding box center [672, 353] width 507 height 78
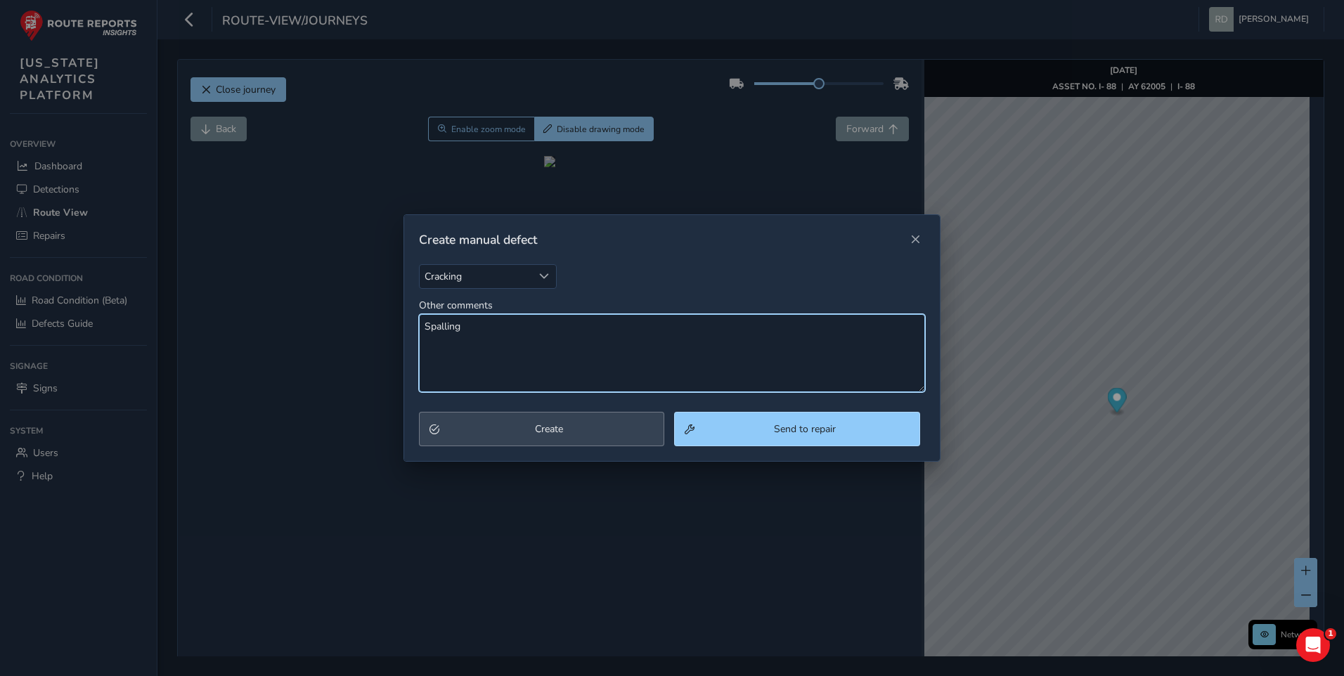
type textarea "Spalling"
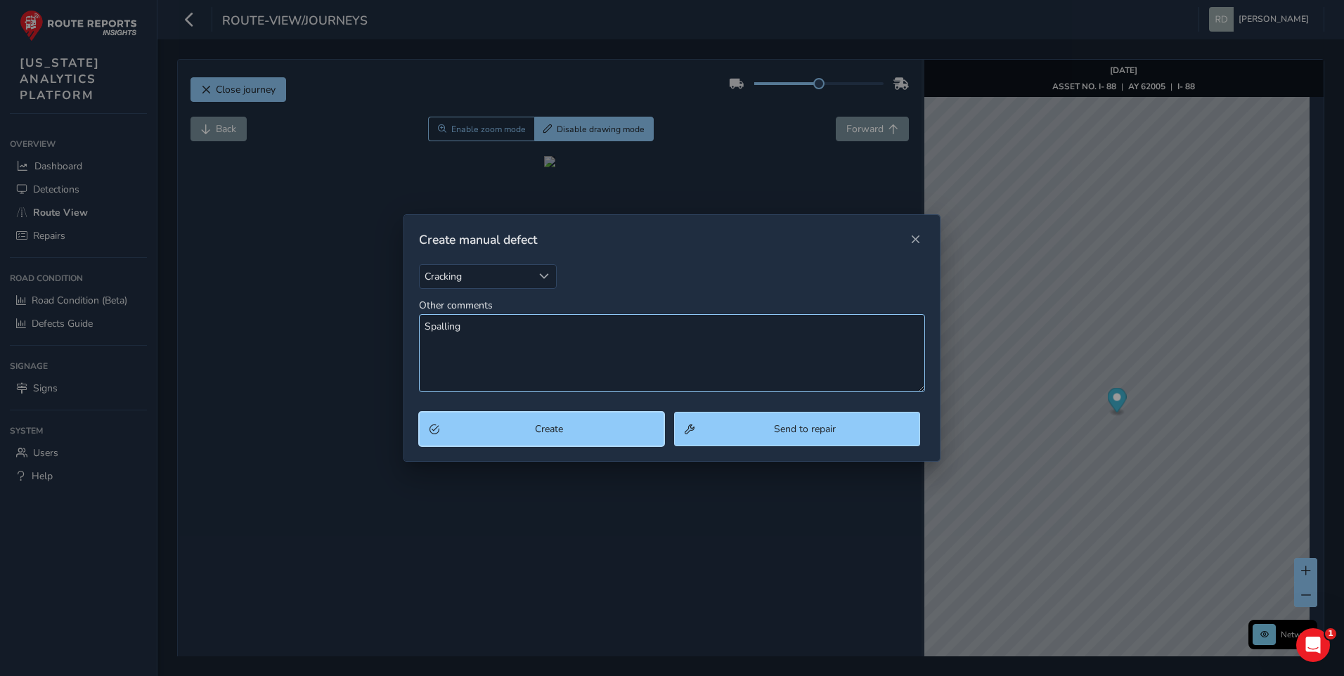
drag, startPoint x: 477, startPoint y: 412, endPoint x: 491, endPoint y: 388, distance: 27.7
click at [477, 412] on button "Create" at bounding box center [542, 429] width 246 height 34
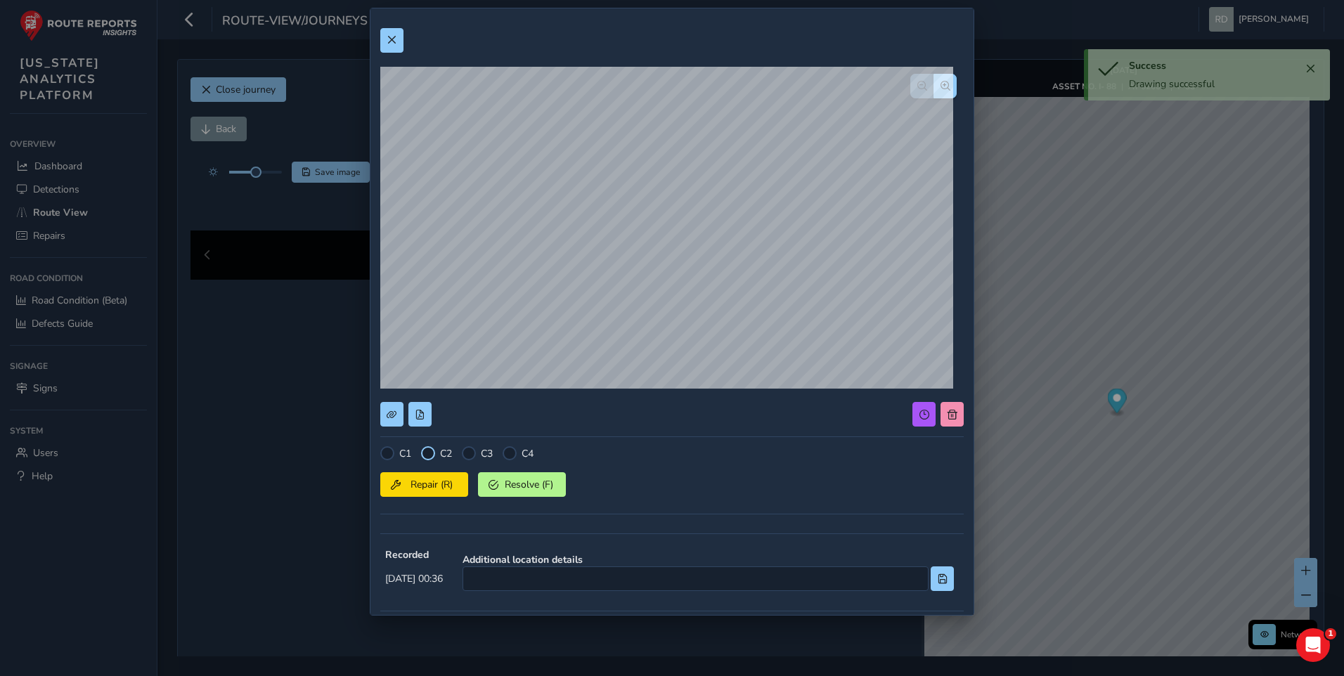
click at [432, 456] on div at bounding box center [428, 453] width 14 height 14
click at [436, 486] on span "Repair (R)" at bounding box center [432, 484] width 52 height 13
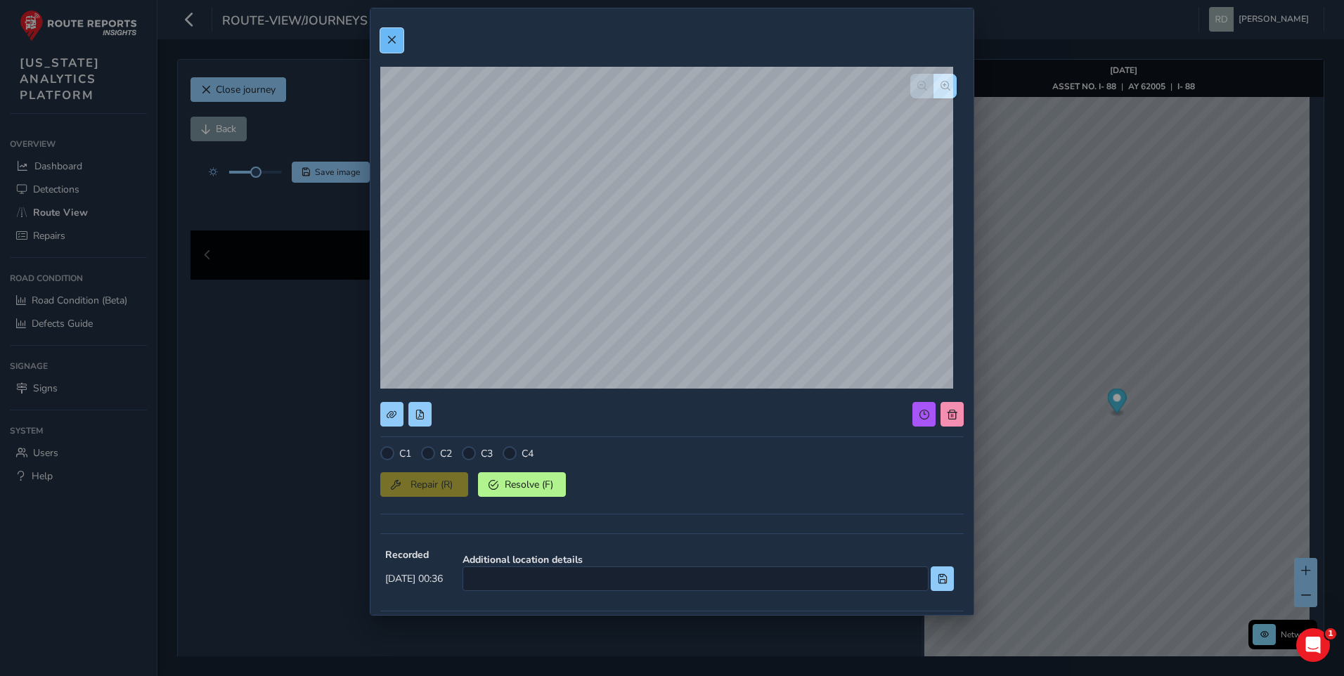
click at [391, 44] on span at bounding box center [392, 40] width 10 height 10
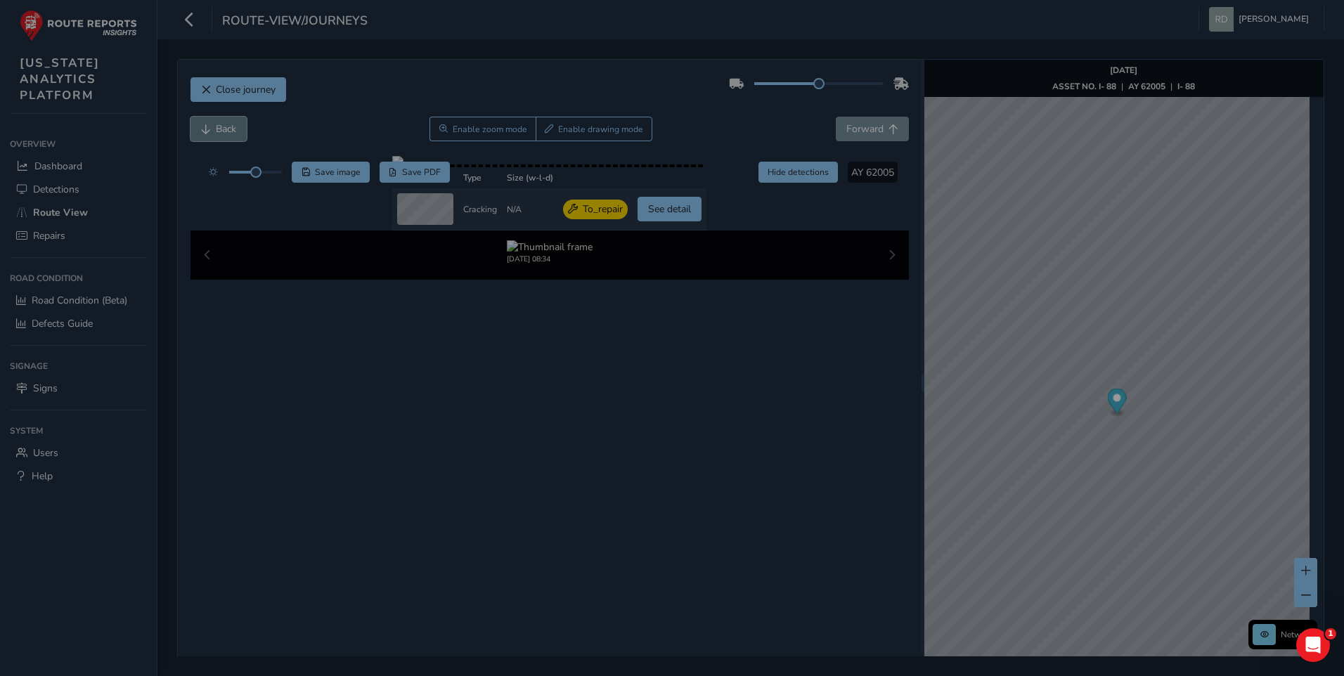
click at [212, 124] on button "Back" at bounding box center [218, 129] width 56 height 25
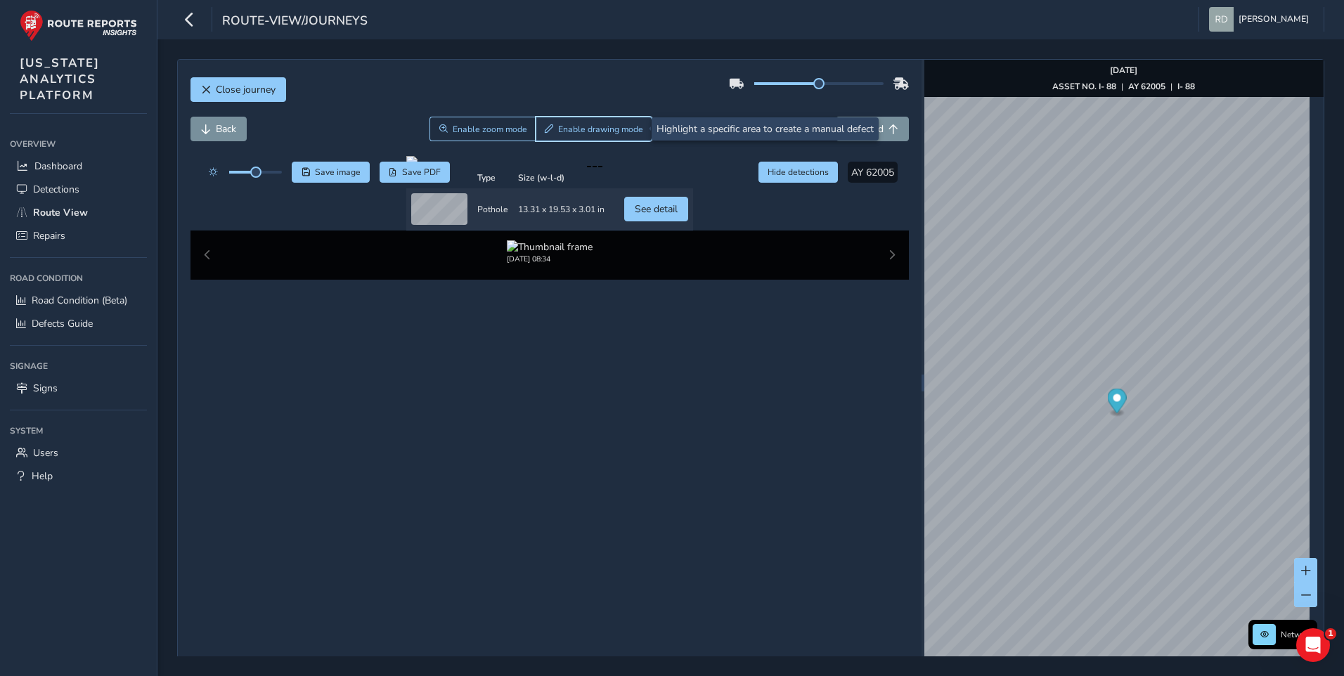
click at [628, 137] on button "Enable drawing mode" at bounding box center [594, 129] width 117 height 25
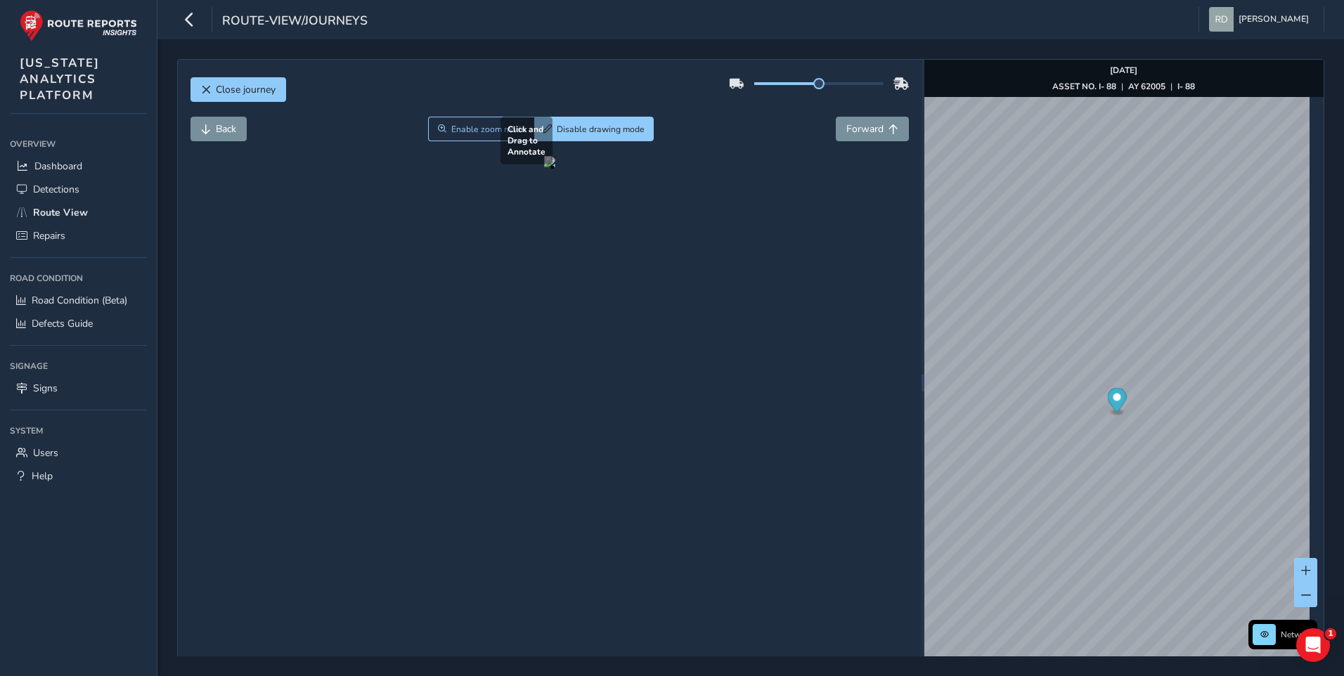
drag, startPoint x: 318, startPoint y: 457, endPoint x: 881, endPoint y: 505, distance: 565.0
click at [555, 167] on div at bounding box center [549, 161] width 11 height 11
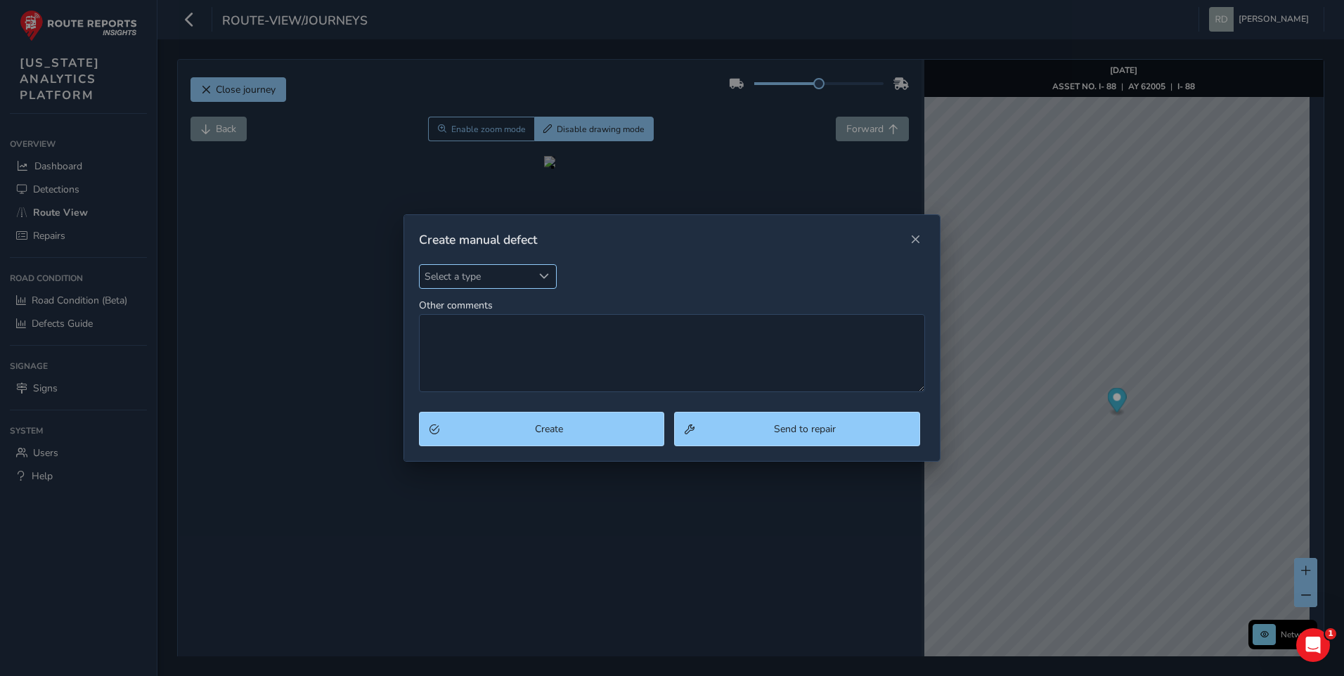
click at [512, 281] on span "Select a type" at bounding box center [476, 276] width 113 height 23
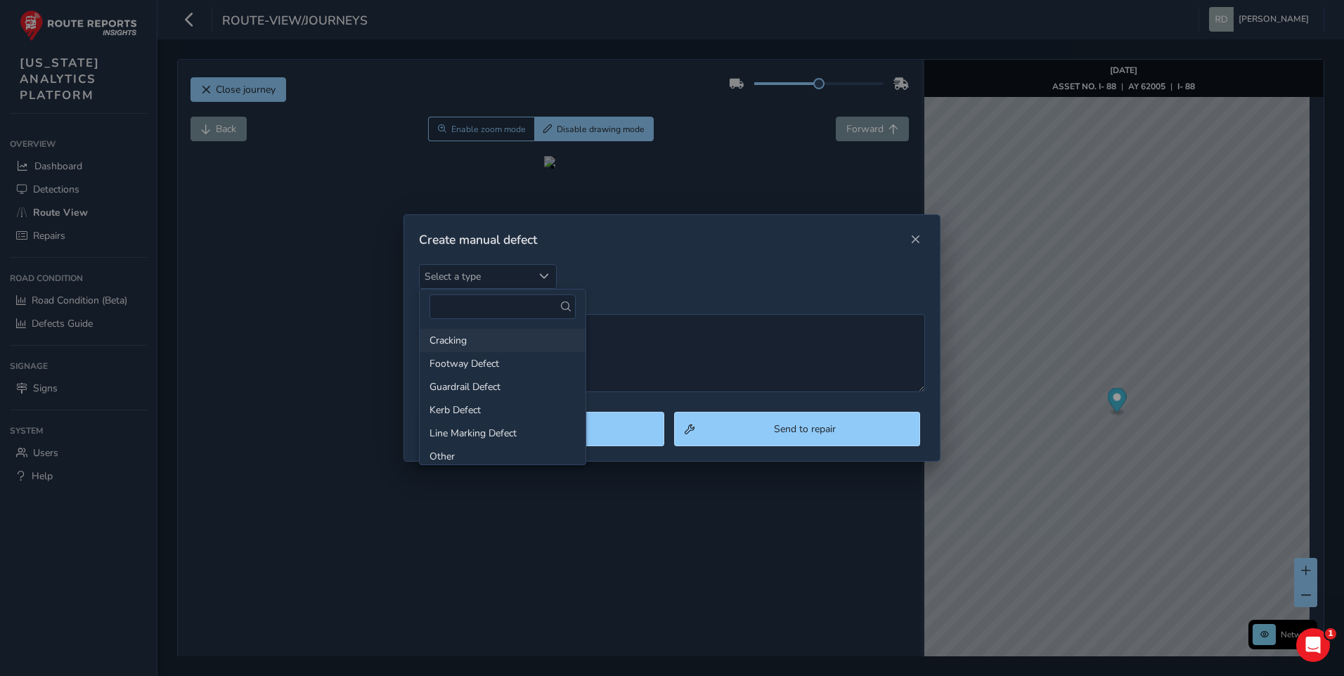
click at [466, 332] on li "Cracking" at bounding box center [503, 340] width 166 height 23
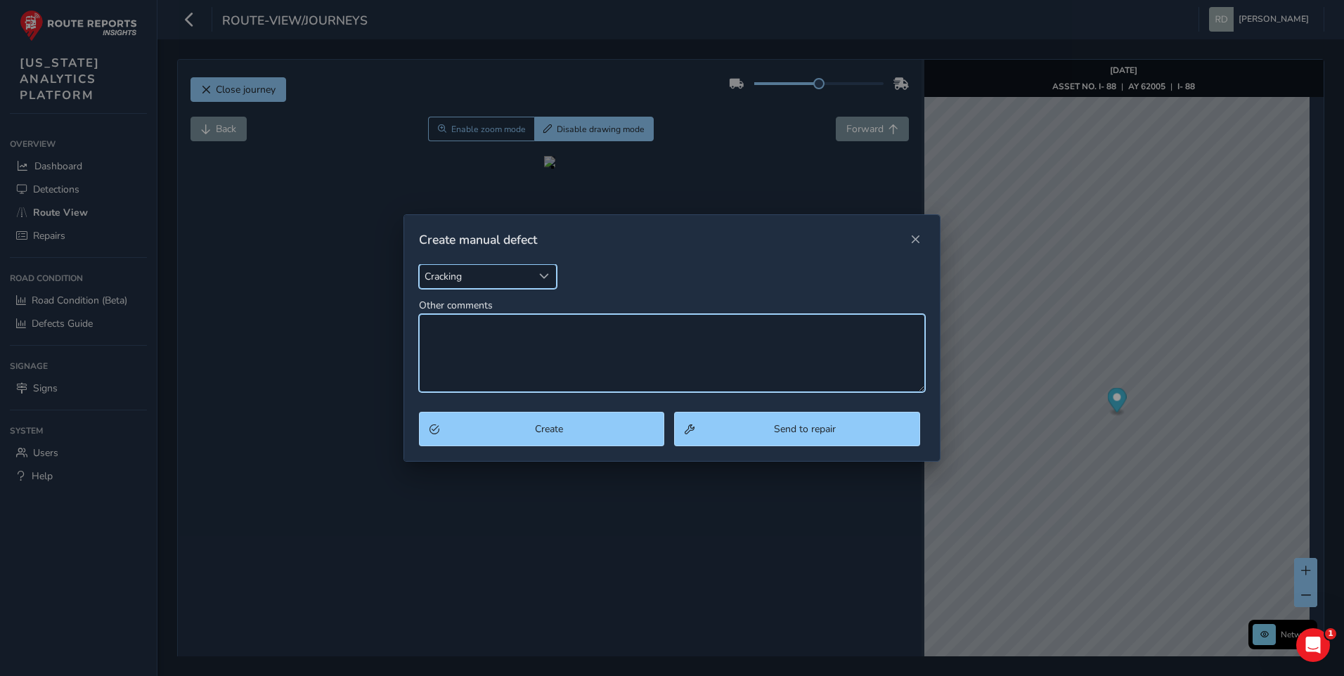
click at [467, 339] on textarea "Other comments" at bounding box center [672, 353] width 507 height 78
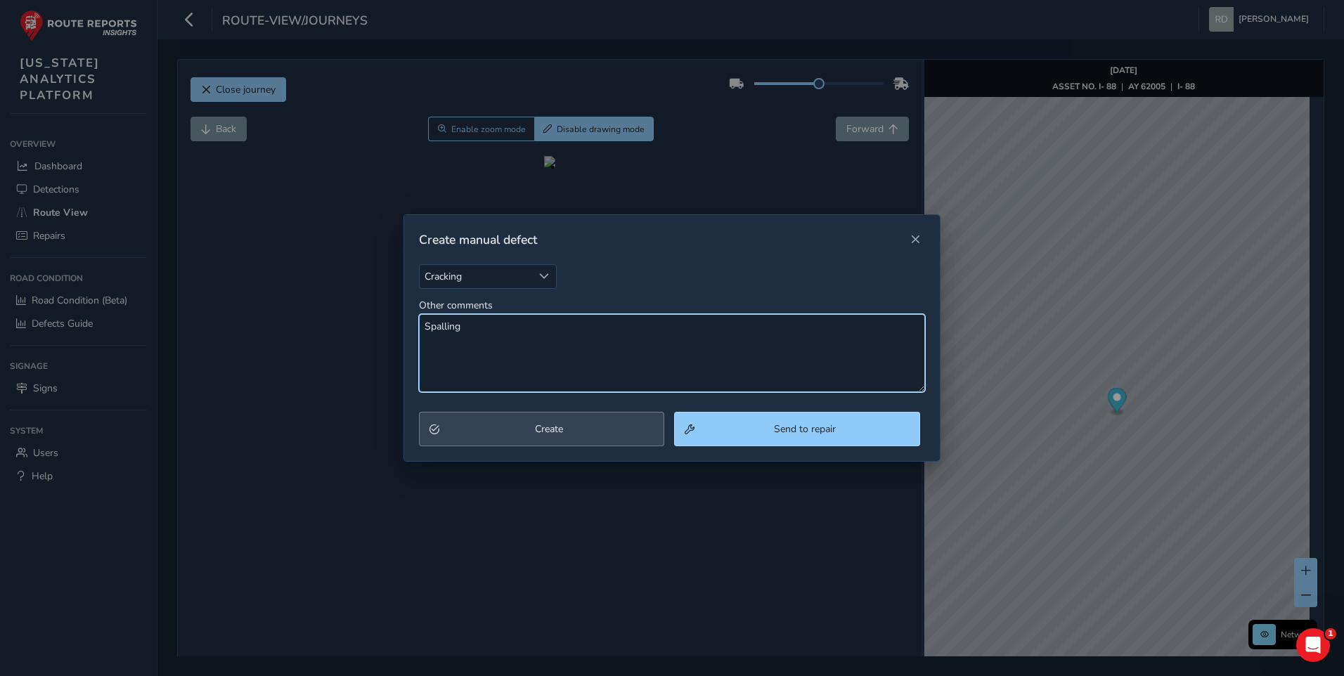
type textarea "Spalling"
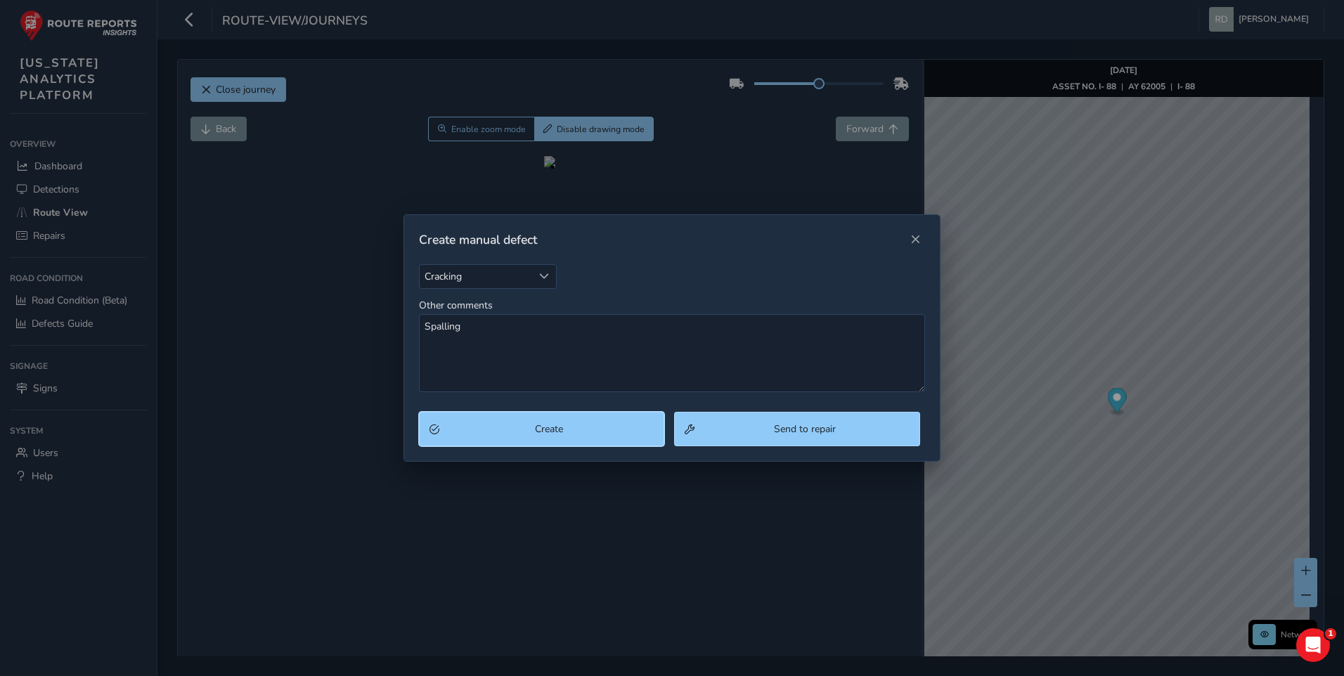
click at [495, 433] on span "Create" at bounding box center [549, 428] width 210 height 13
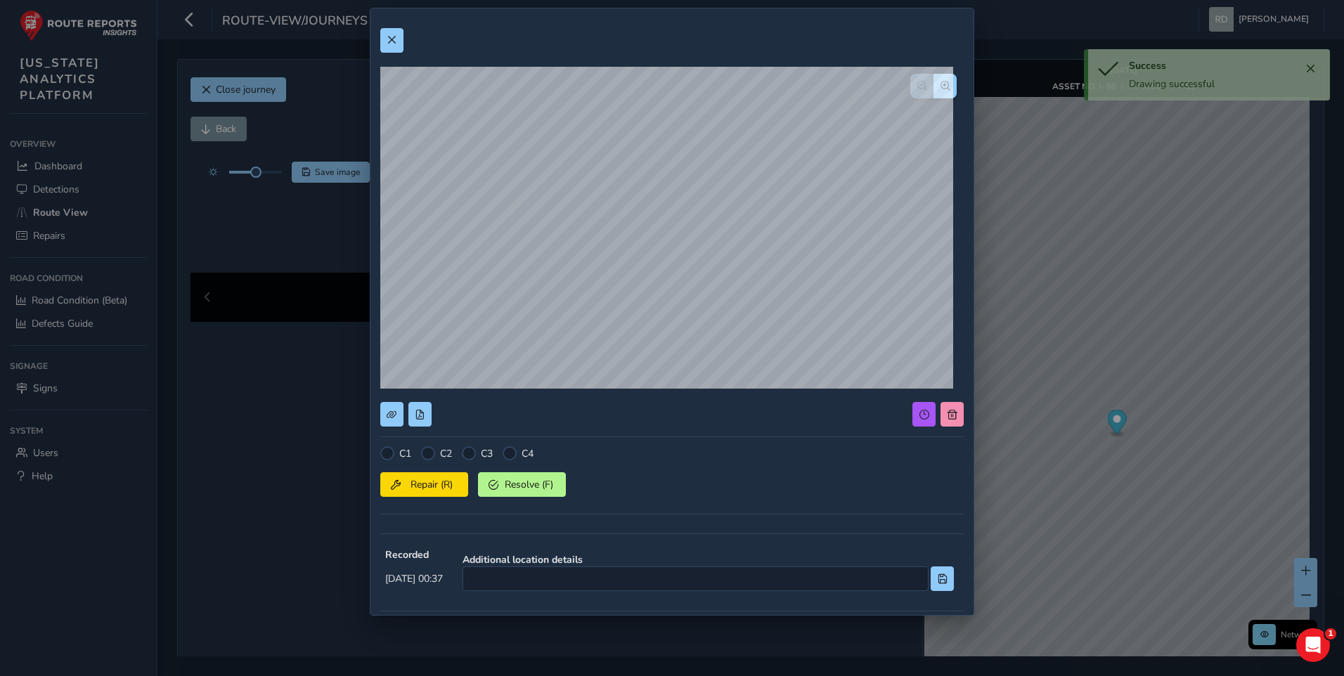
click at [434, 461] on div "C1 C2 C3 C4 Repair (R) Resolve (F)" at bounding box center [671, 484] width 583 height 77
click at [432, 457] on div at bounding box center [428, 453] width 14 height 14
click at [434, 475] on button "Repair (R)" at bounding box center [424, 484] width 88 height 25
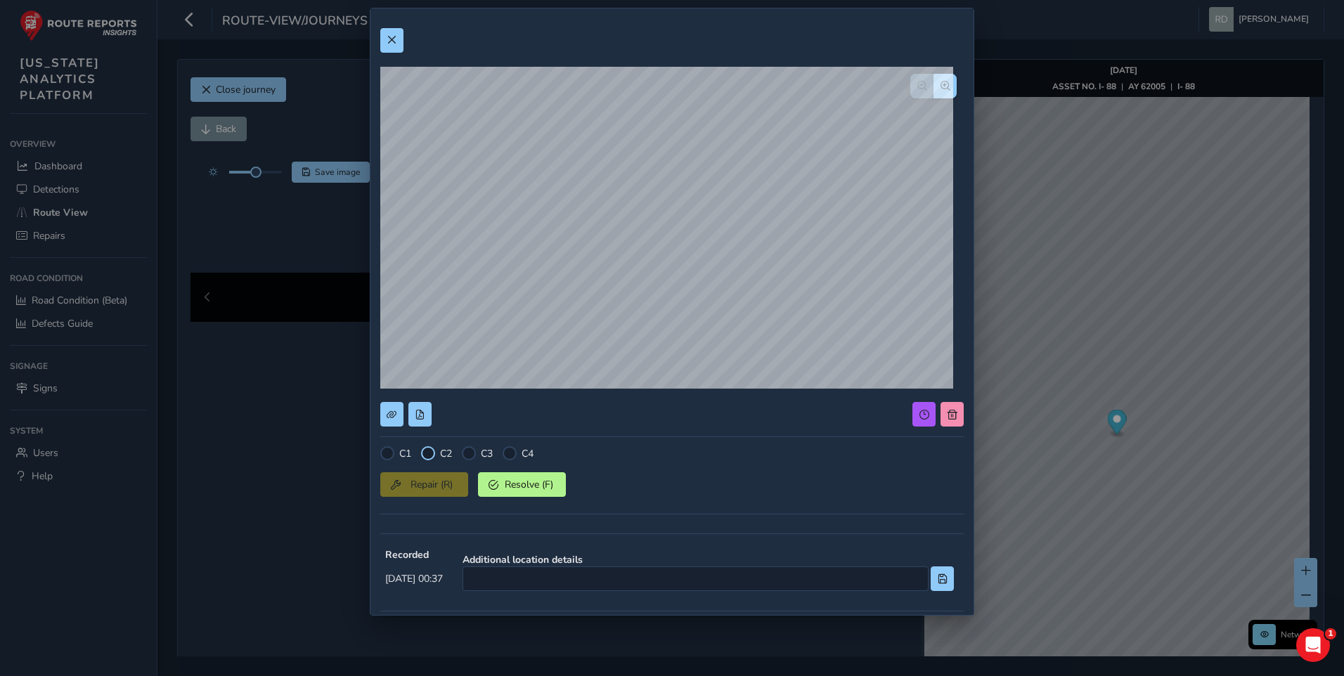
click at [429, 451] on div at bounding box center [428, 453] width 14 height 14
click at [377, 44] on div "C1 C2 C3 C4 Repair (R) Resolve (F) Recorded [DATE] 00:37 Additional location de…" at bounding box center [671, 408] width 603 height 801
click at [388, 47] on button at bounding box center [391, 40] width 23 height 25
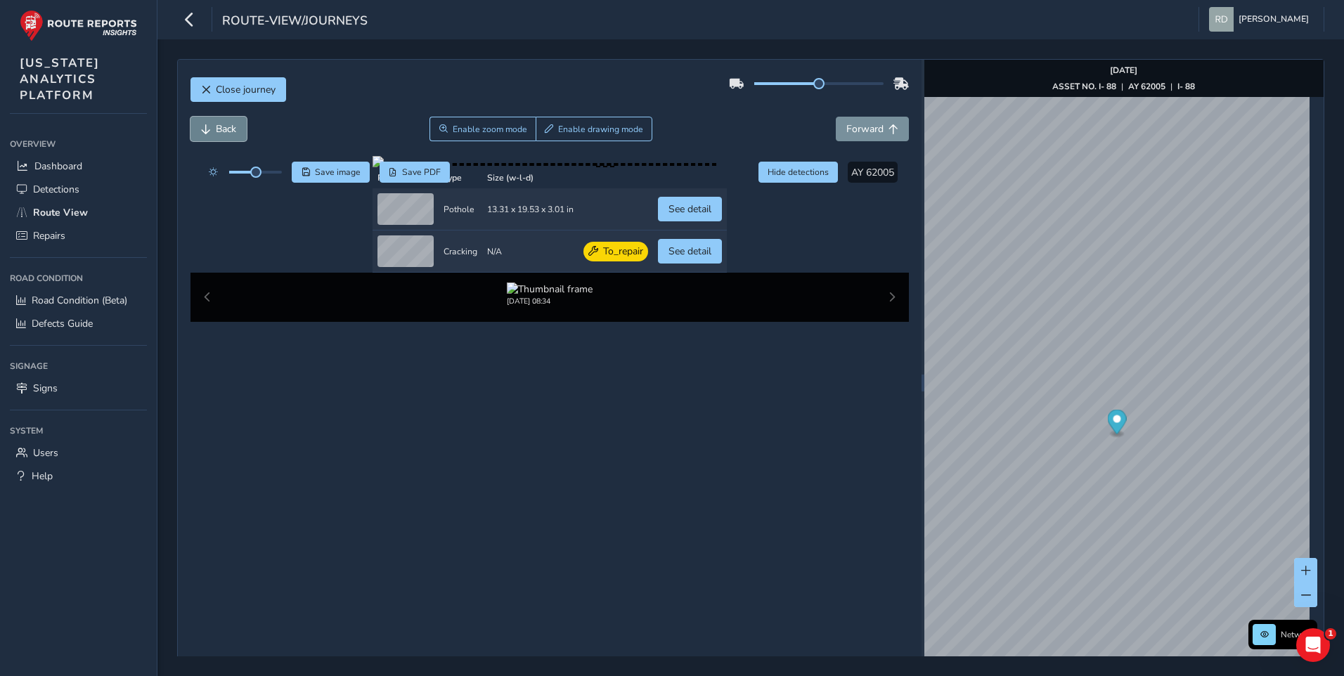
click at [225, 122] on span "Back" at bounding box center [226, 128] width 20 height 13
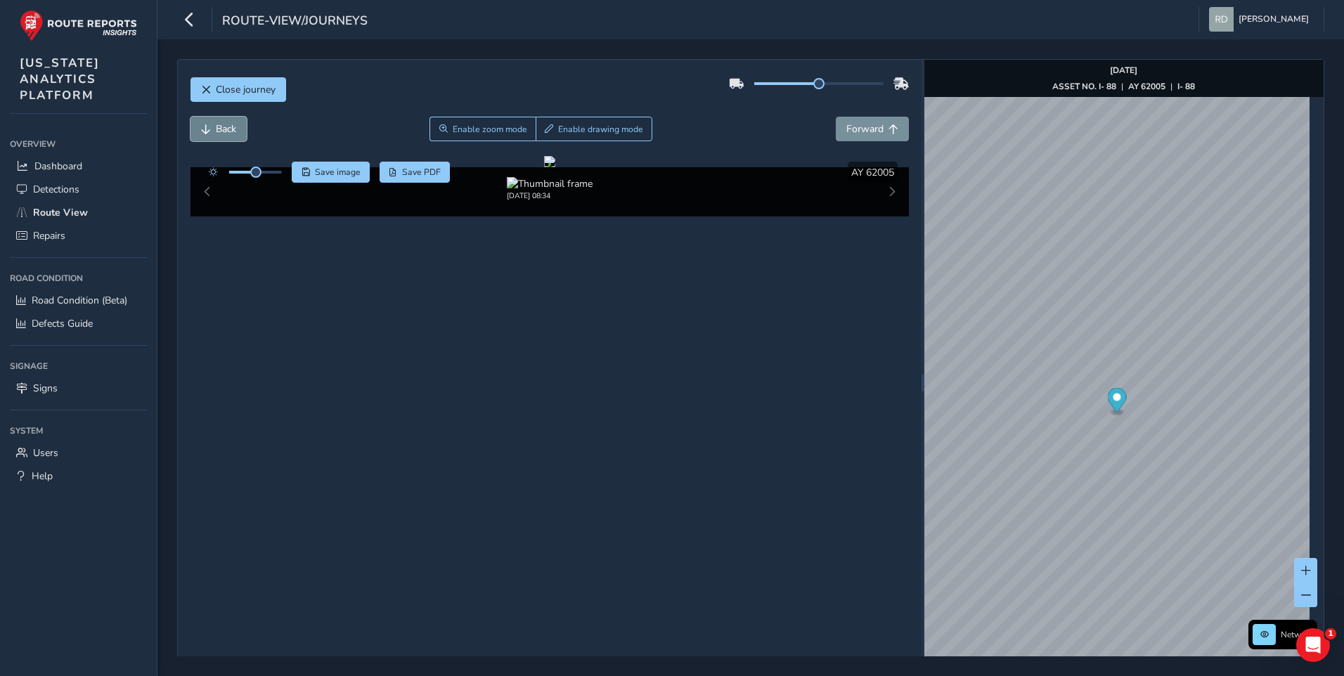
click at [220, 124] on span "Back" at bounding box center [226, 128] width 20 height 13
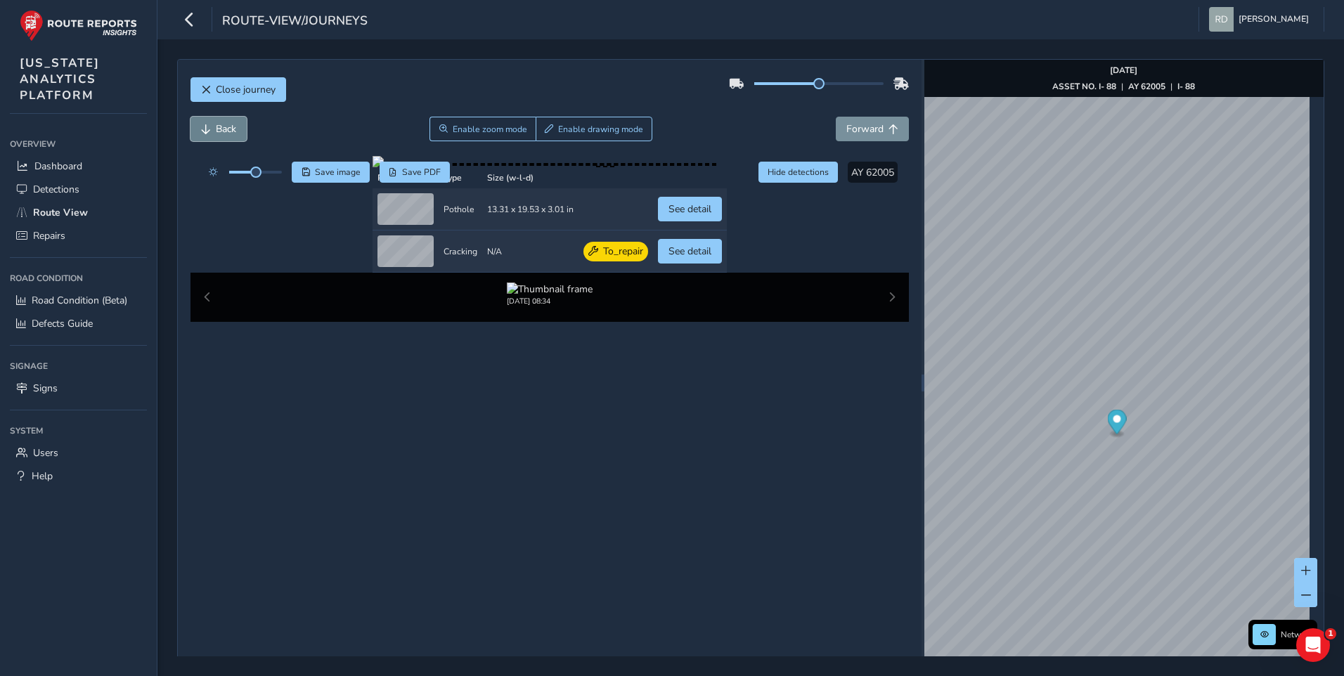
click at [220, 124] on span "Back" at bounding box center [226, 128] width 20 height 13
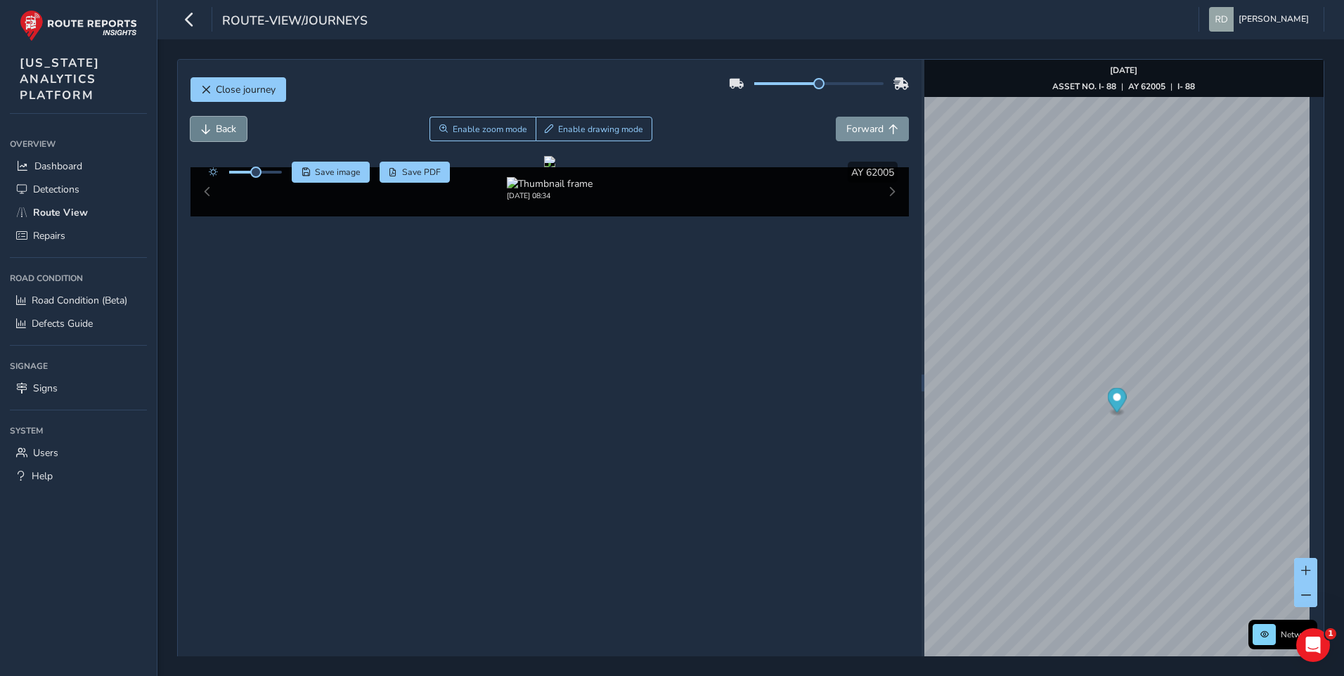
click at [233, 137] on button "Back" at bounding box center [218, 129] width 56 height 25
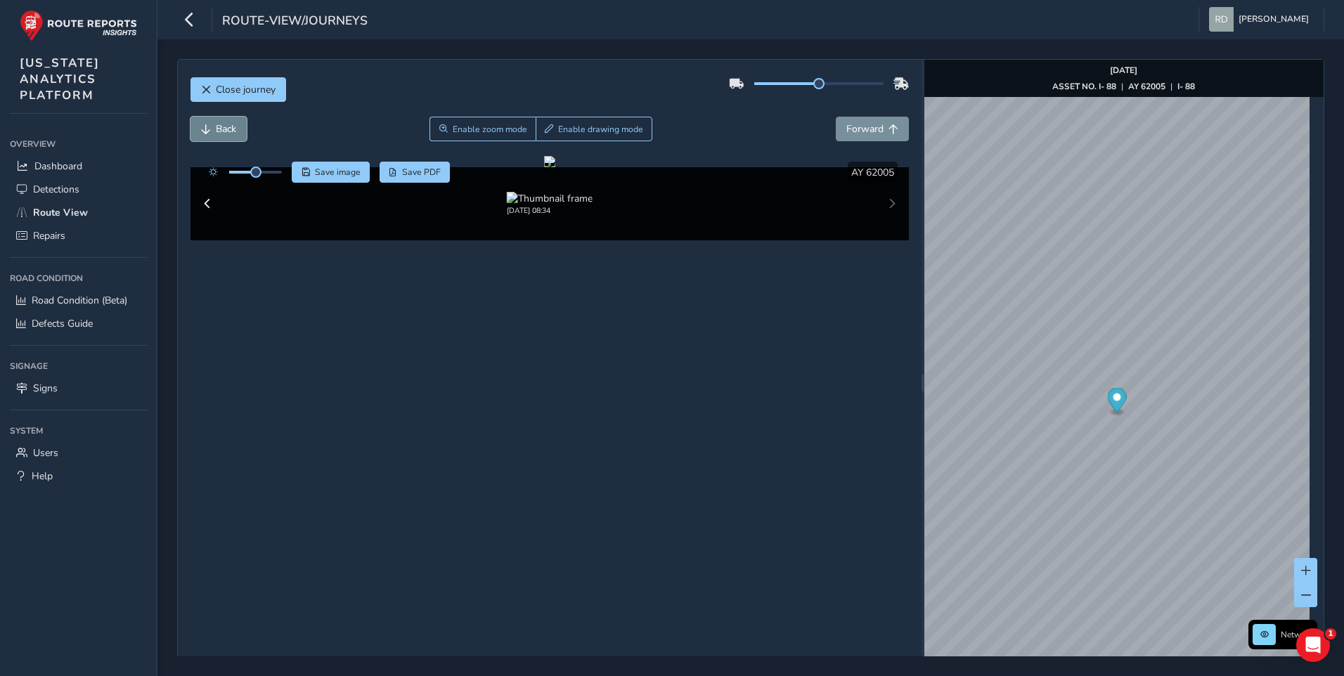
click at [233, 137] on button "Back" at bounding box center [218, 129] width 56 height 25
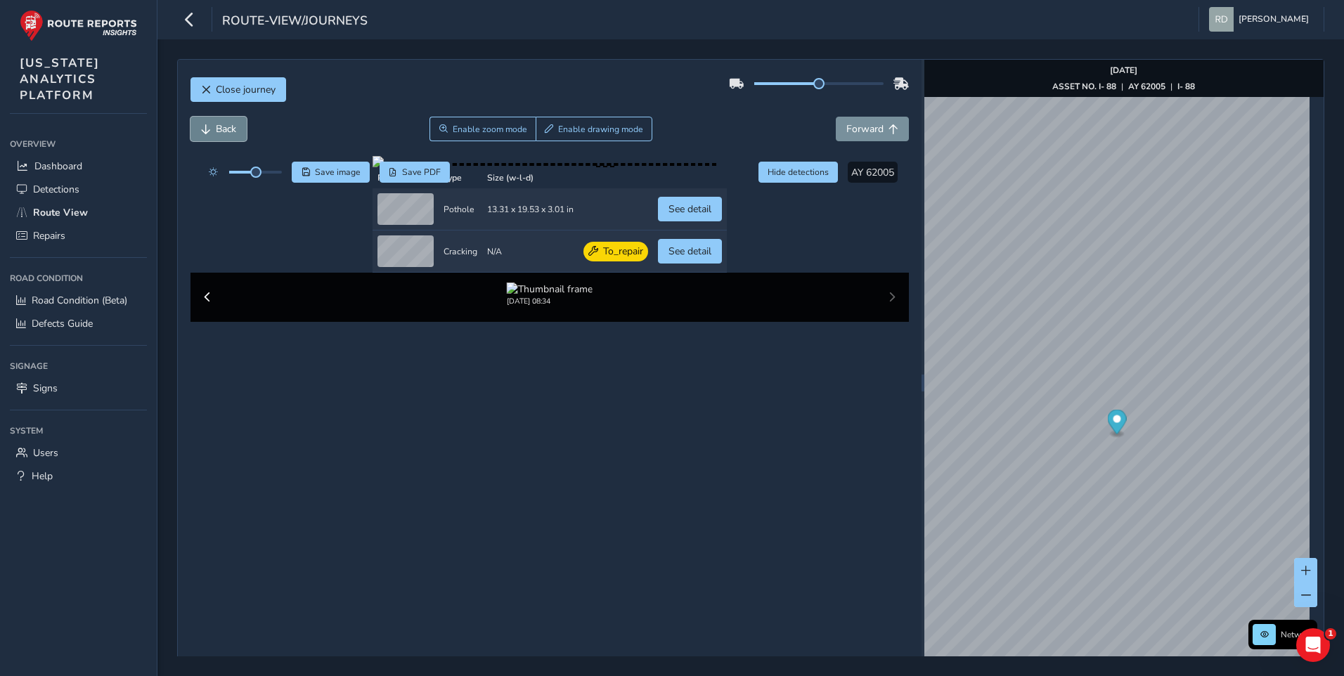
click at [233, 137] on button "Back" at bounding box center [218, 129] width 56 height 25
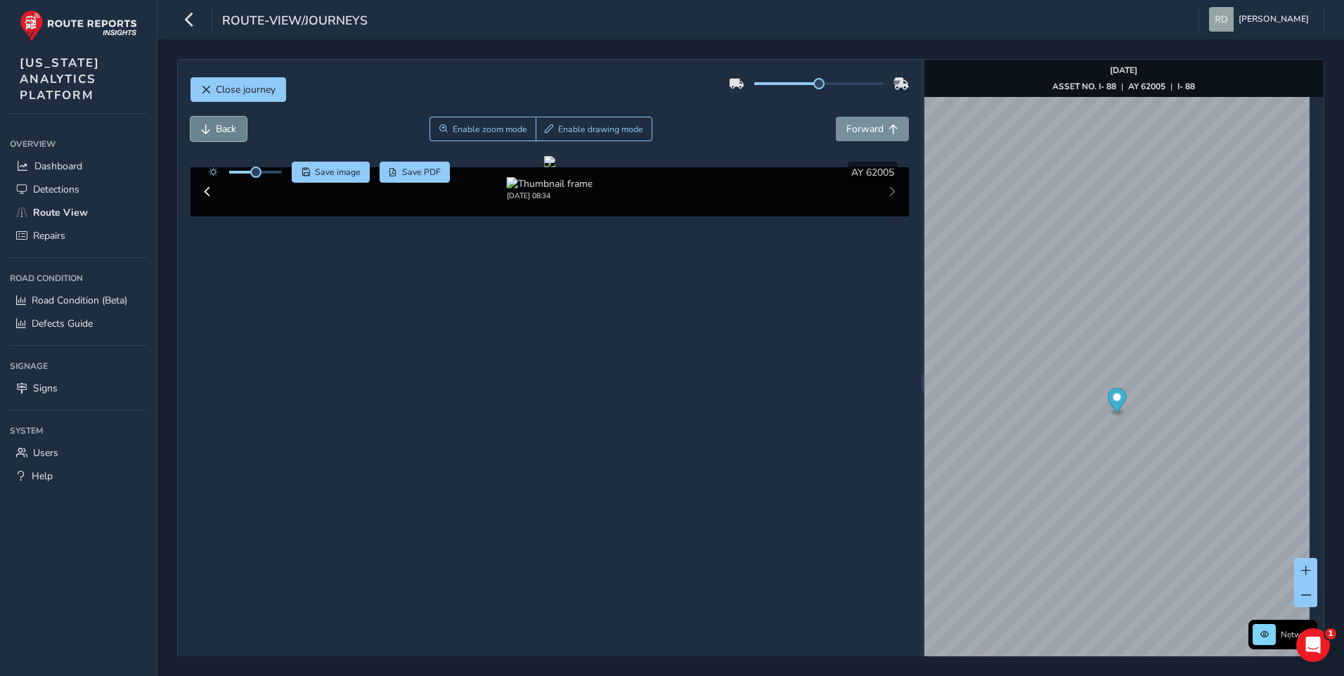
click at [233, 137] on button "Back" at bounding box center [218, 129] width 56 height 25
click at [195, 30] on icon "button" at bounding box center [189, 19] width 15 height 25
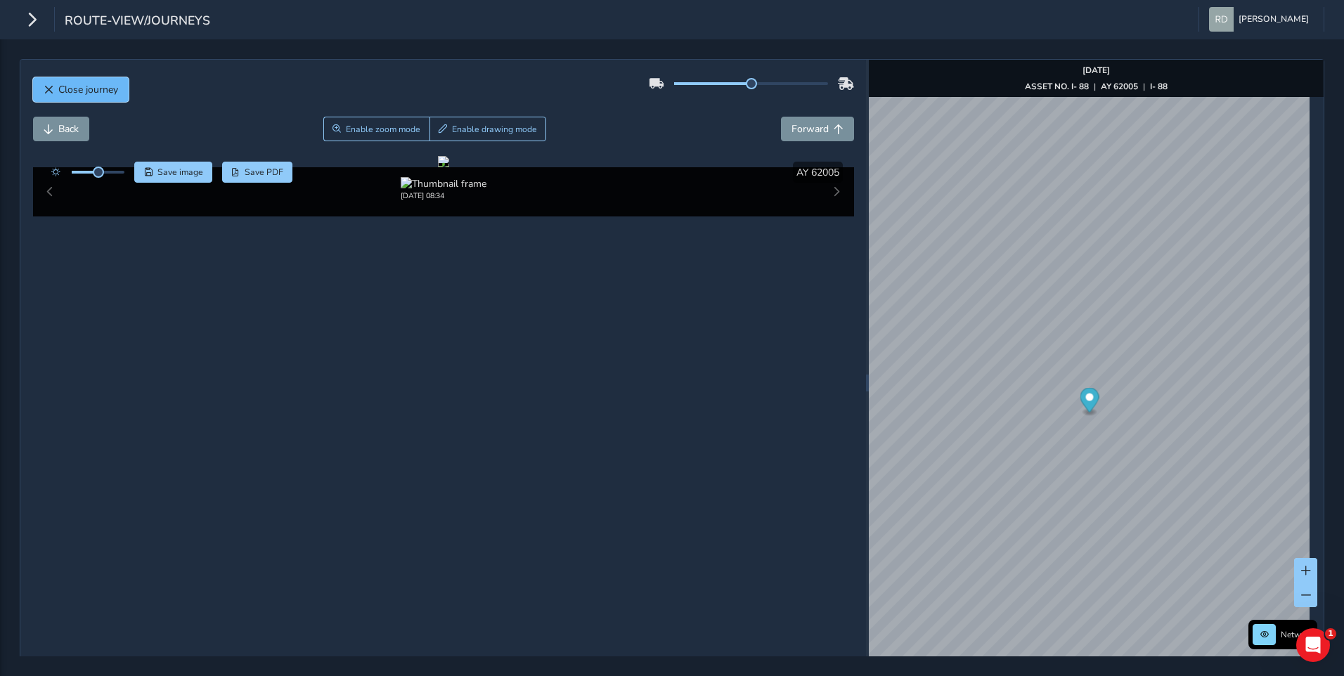
click at [68, 98] on button "Close journey" at bounding box center [81, 89] width 96 height 25
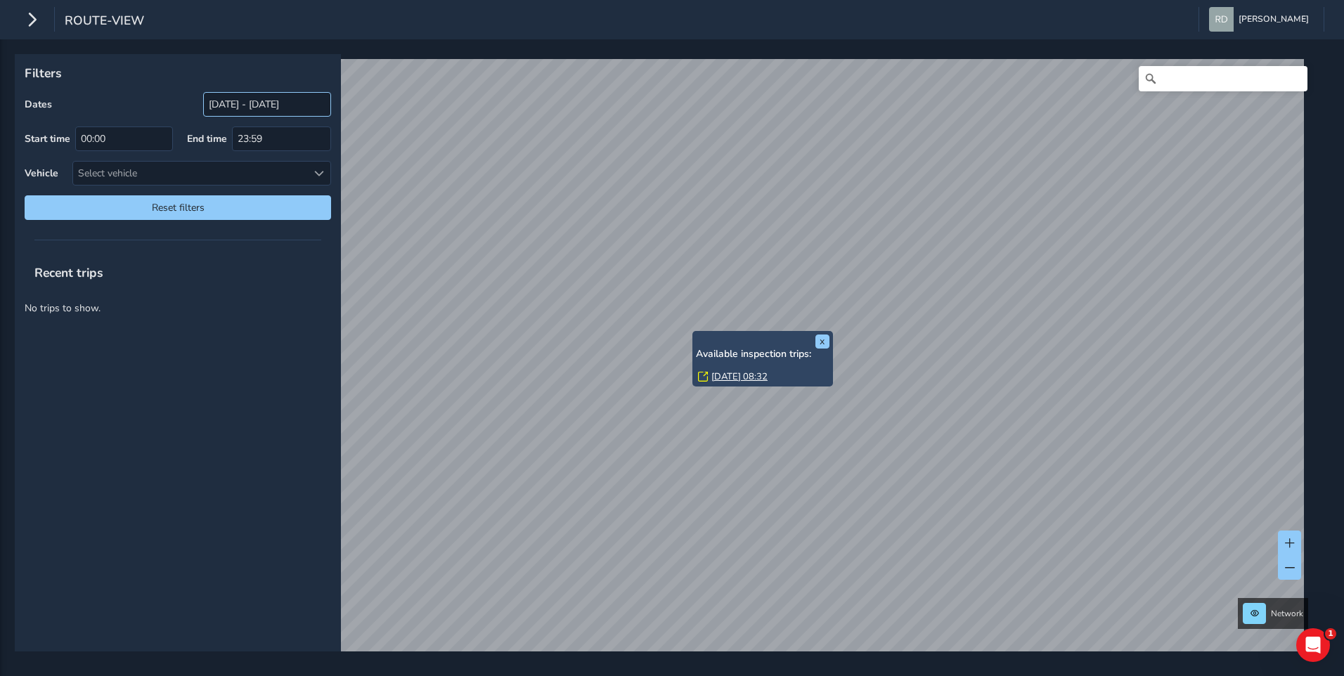
click at [693, 335] on div "x Available inspection trips: [DATE] 08:32" at bounding box center [762, 359] width 141 height 56
click at [1343, 420] on html "route-view [PERSON_NAME] Colour Scheme: Dark Dim Light Logout Filters Dates [DA…" at bounding box center [672, 338] width 1344 height 676
click at [1343, 404] on html "route-view [PERSON_NAME] Colour Scheme: Dark Dim Light Logout Filters Dates [DA…" at bounding box center [672, 338] width 1344 height 676
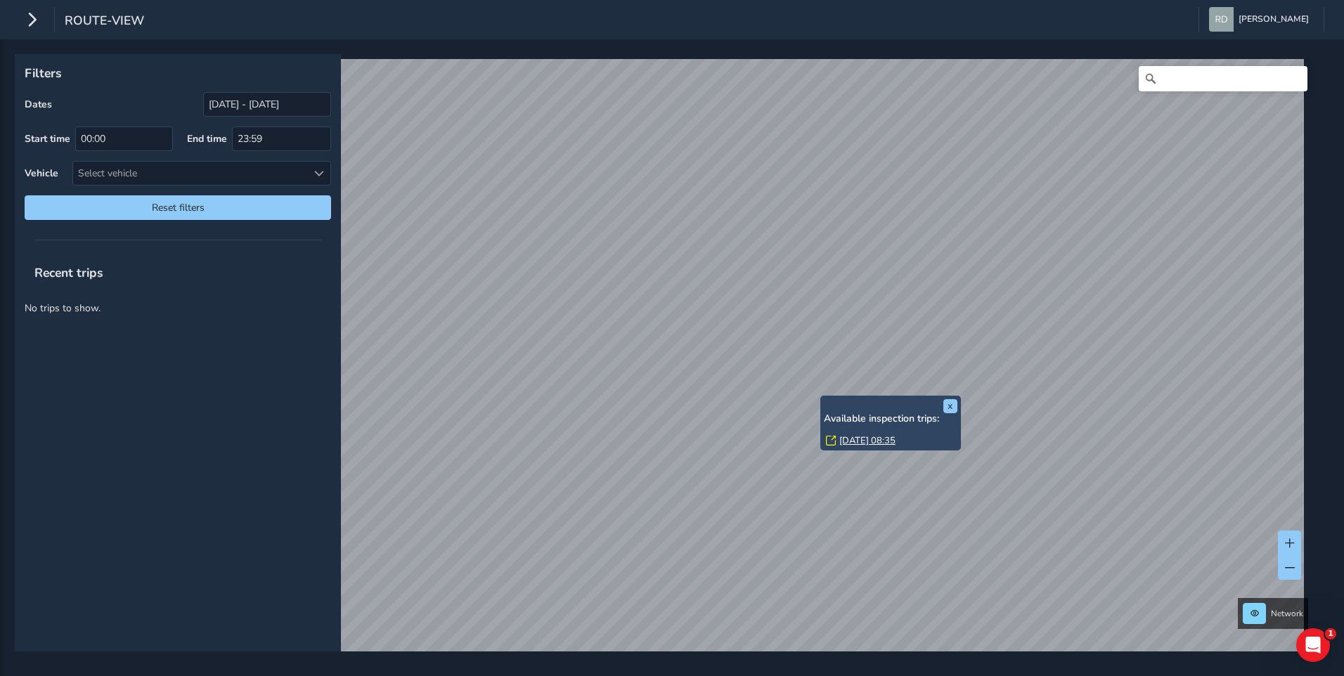
click at [867, 440] on link "[DATE] 08:35" at bounding box center [867, 440] width 56 height 13
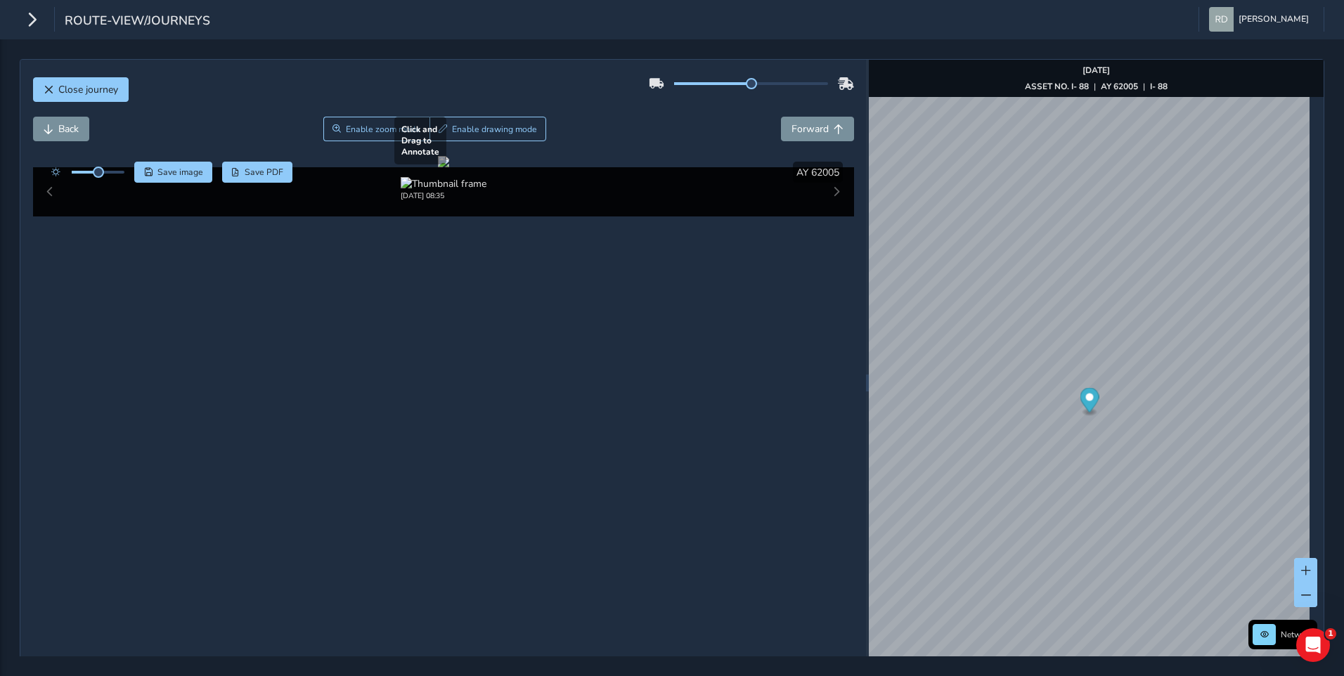
click at [449, 167] on div at bounding box center [443, 161] width 11 height 11
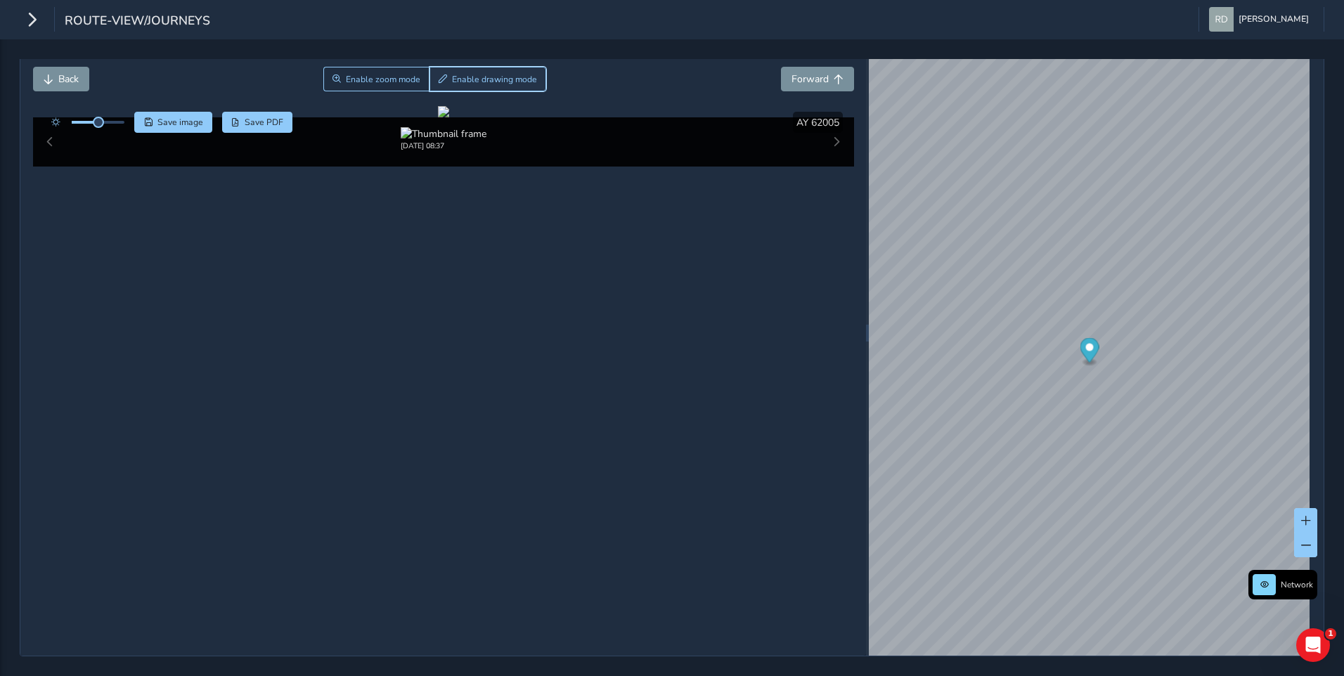
click at [507, 70] on button "Enable drawing mode" at bounding box center [487, 79] width 117 height 25
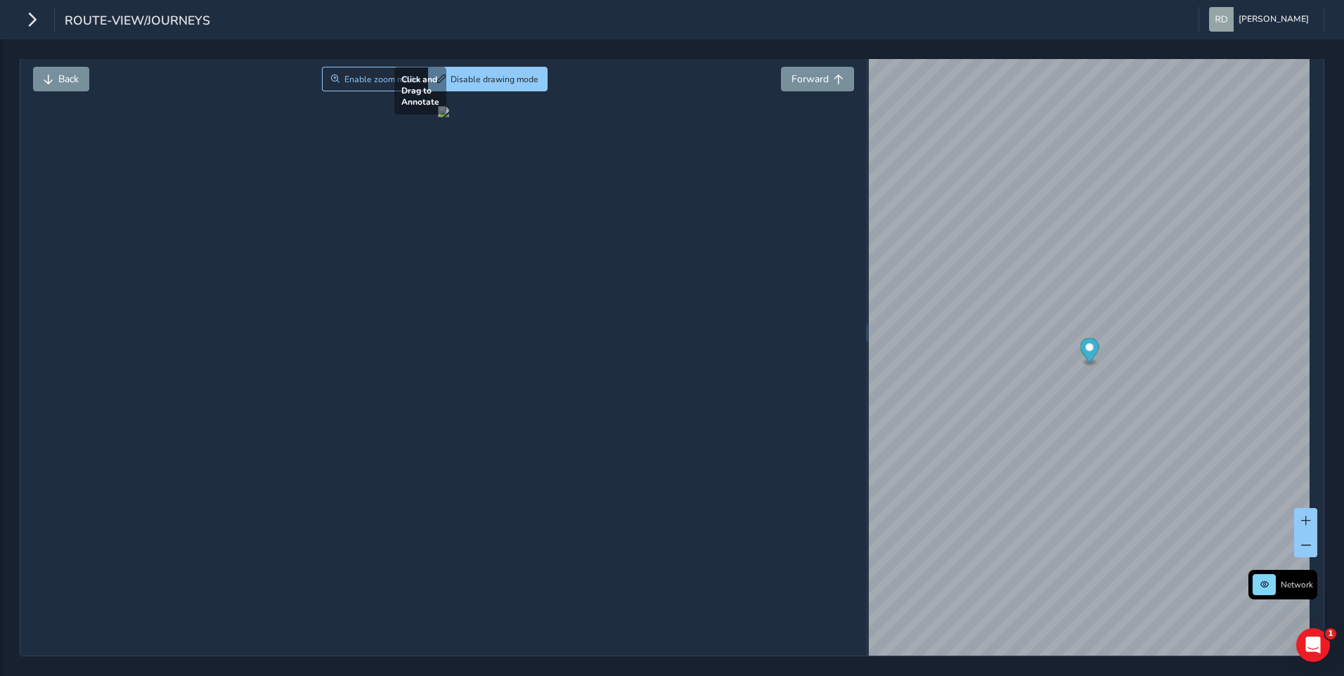
drag, startPoint x: 141, startPoint y: 456, endPoint x: 677, endPoint y: 558, distance: 545.2
click at [449, 117] on div at bounding box center [443, 111] width 11 height 11
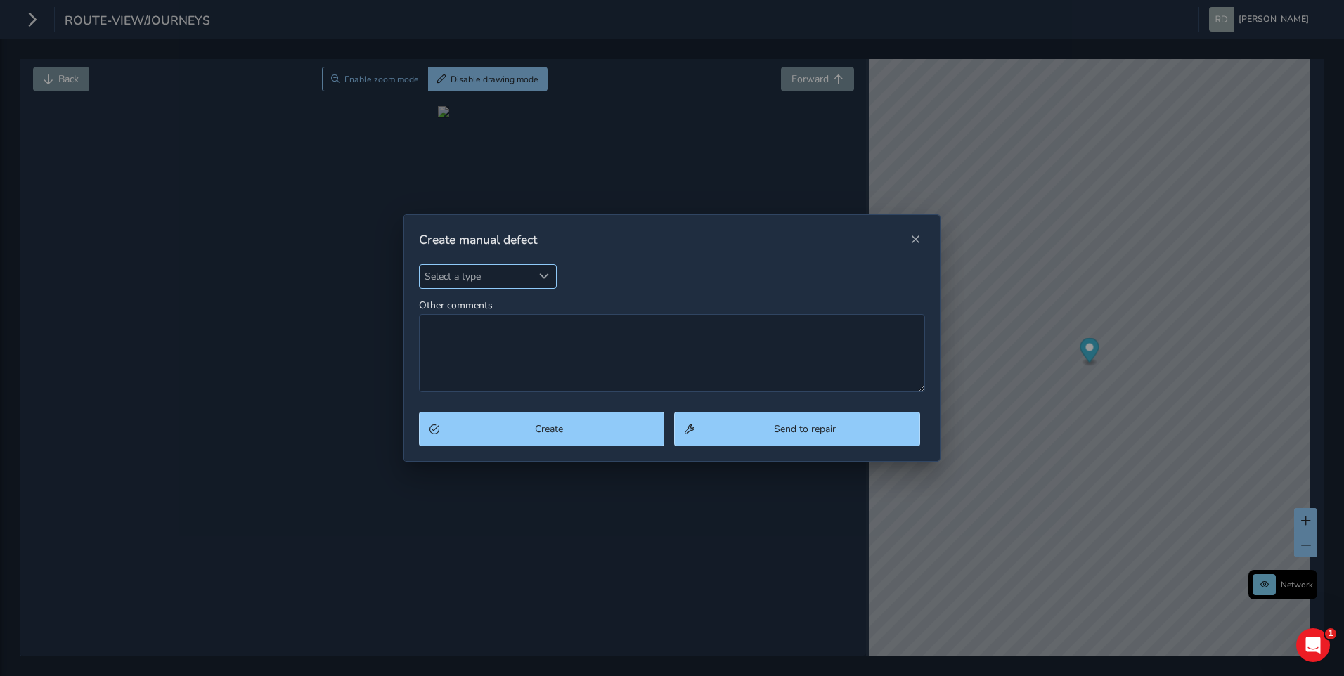
click at [524, 286] on span "Select a type" at bounding box center [476, 276] width 113 height 23
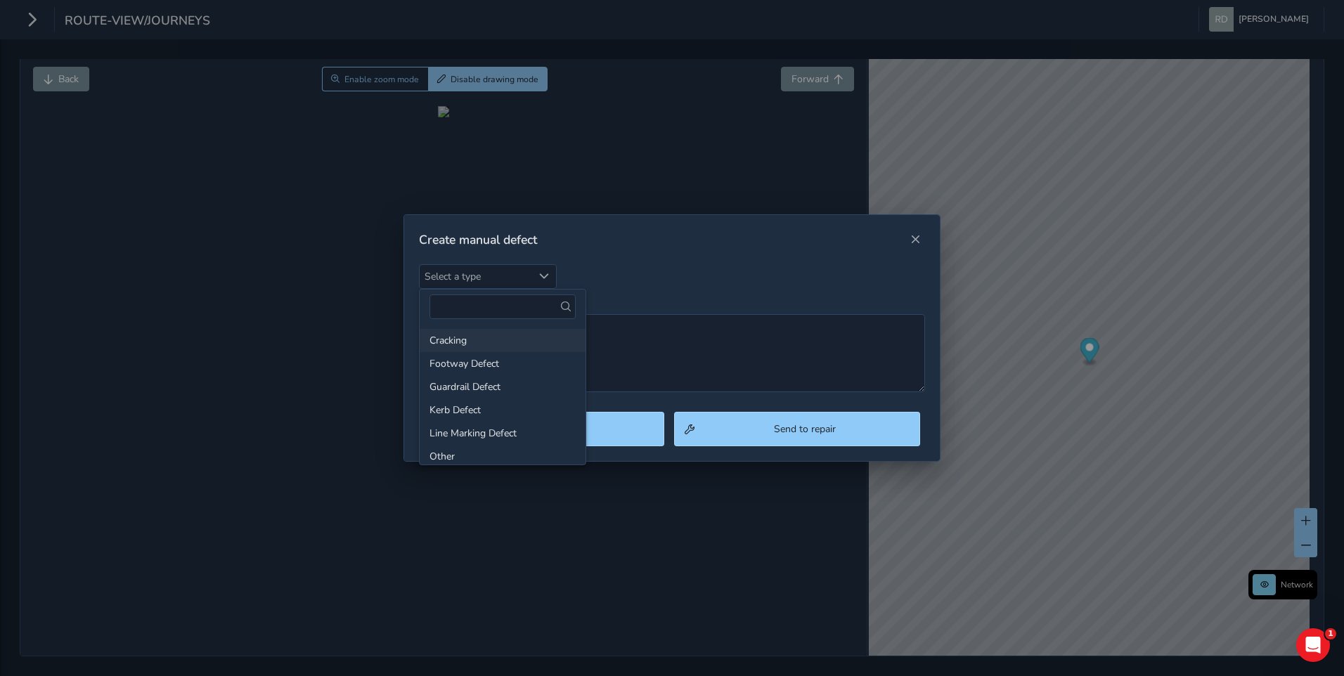
click at [432, 337] on li "Cracking" at bounding box center [503, 340] width 166 height 23
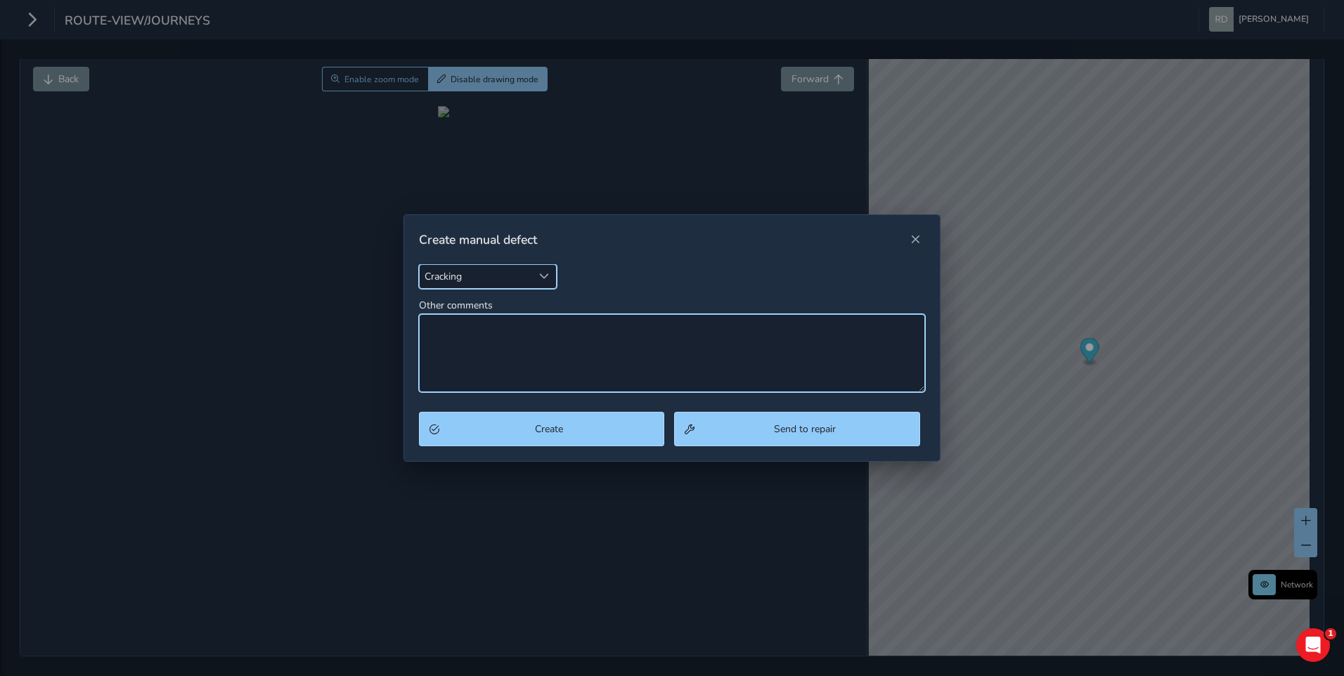
click at [685, 352] on textarea "Other comments" at bounding box center [672, 353] width 507 height 78
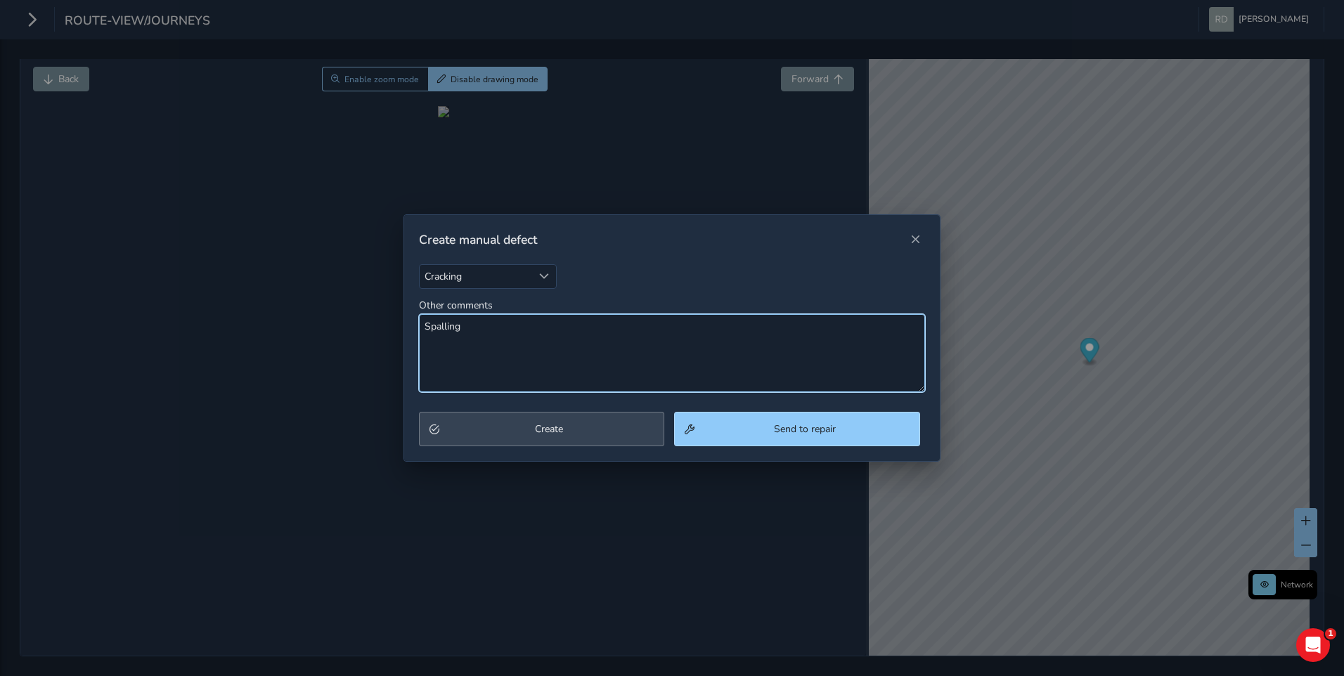
type textarea "Spalling"
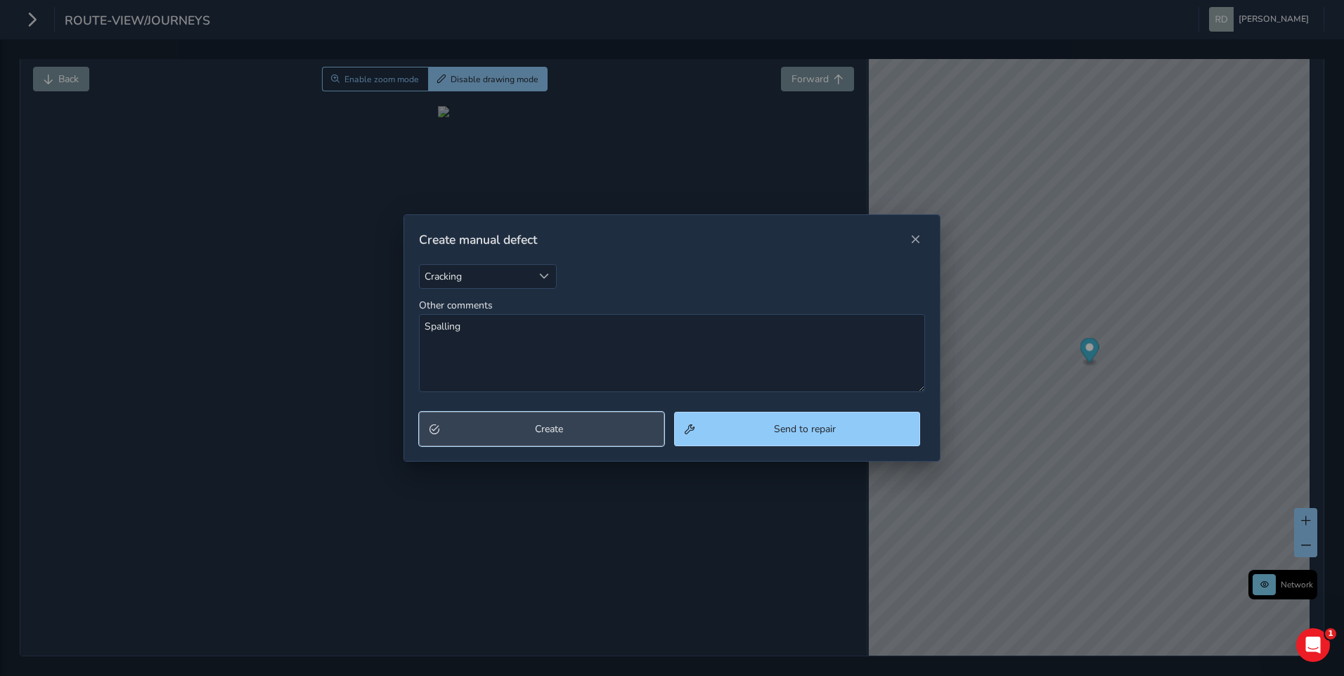
click at [631, 445] on button "Create" at bounding box center [542, 429] width 246 height 34
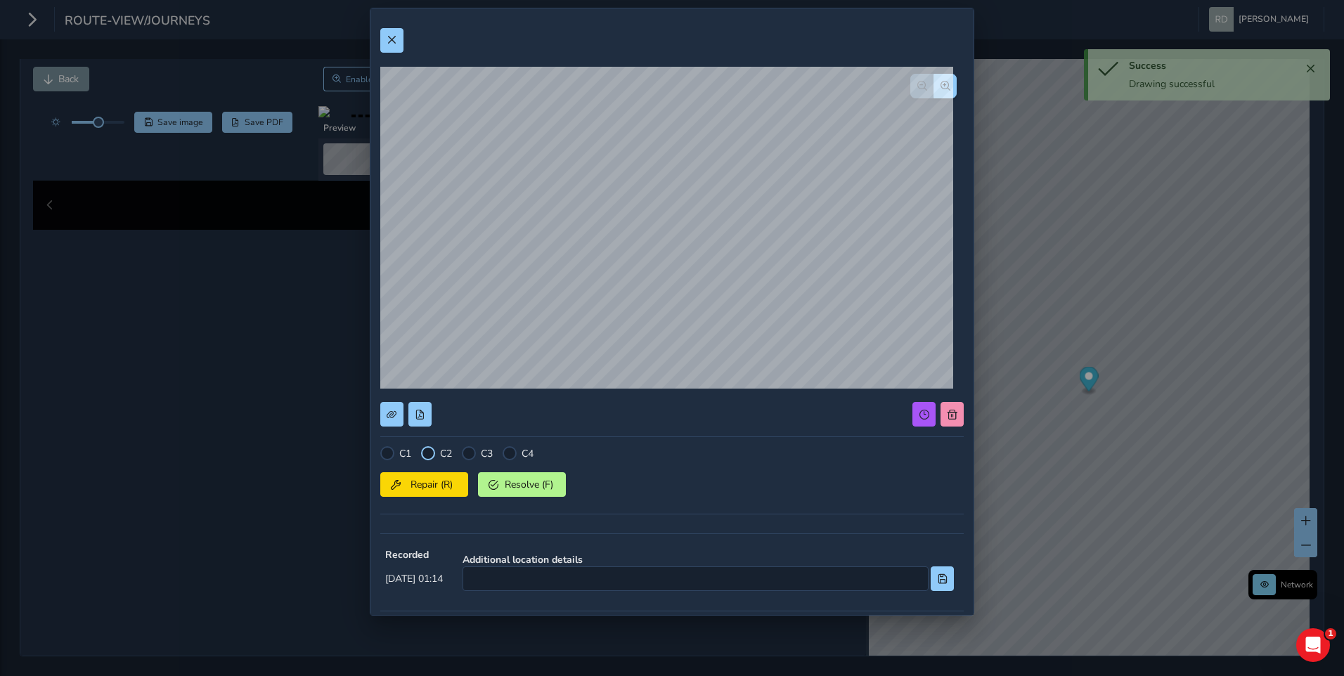
click at [431, 449] on div at bounding box center [428, 453] width 14 height 14
click at [432, 493] on button "Repair (R)" at bounding box center [424, 484] width 88 height 25
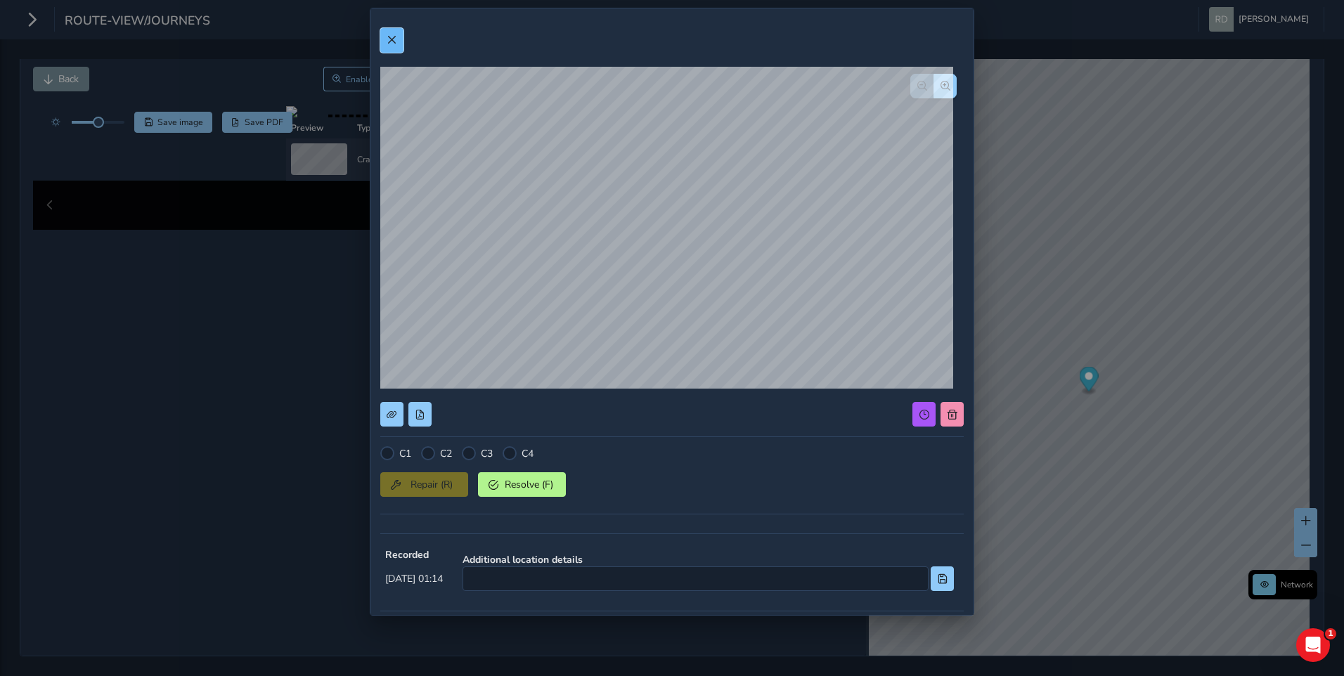
click at [384, 46] on button at bounding box center [391, 40] width 23 height 25
